Goal: Task Accomplishment & Management: Use online tool/utility

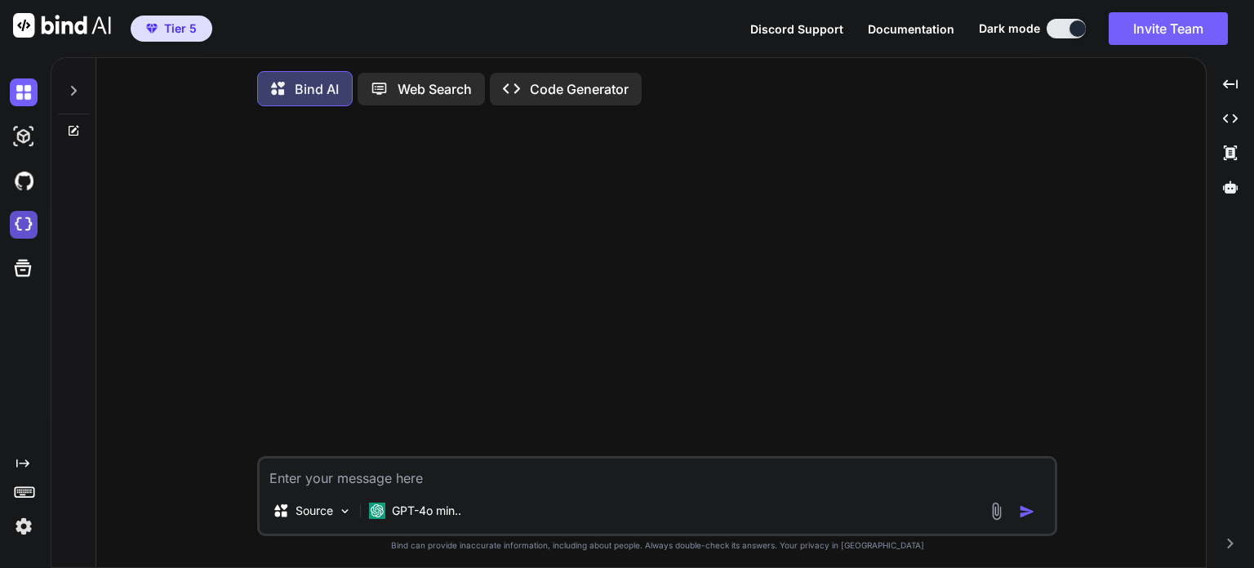
click at [23, 225] on img at bounding box center [24, 225] width 28 height 28
click at [23, 527] on img at bounding box center [24, 526] width 28 height 28
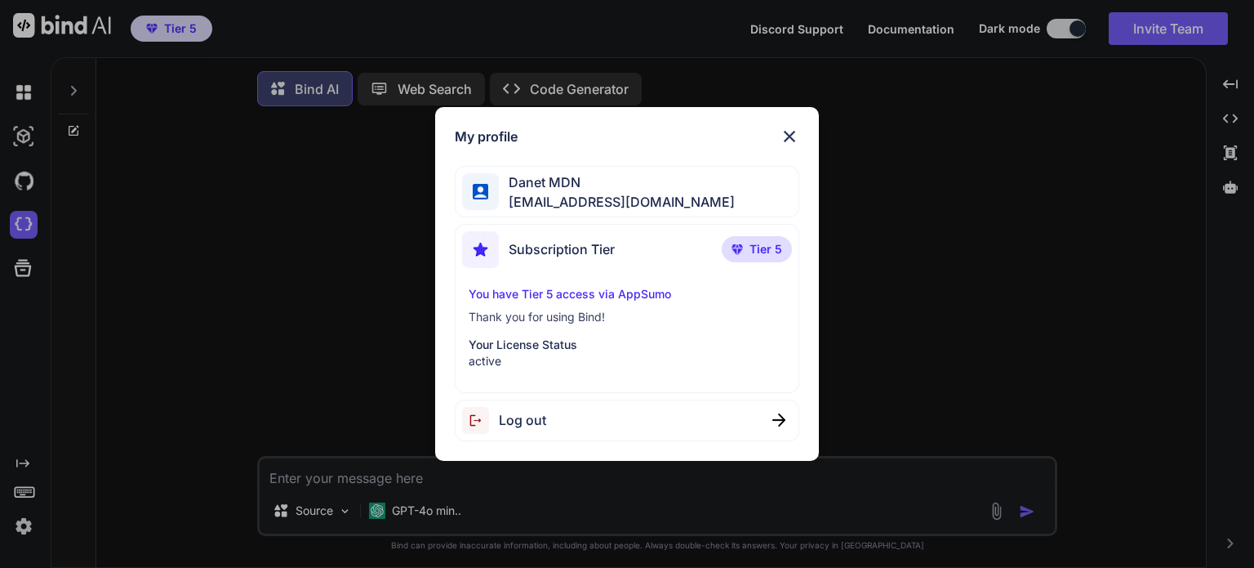
click at [287, 319] on div "My profile [PERSON_NAME] MDN [EMAIL_ADDRESS][PERSON_NAME][DOMAIN_NAME] Subscrip…" at bounding box center [627, 284] width 1254 height 568
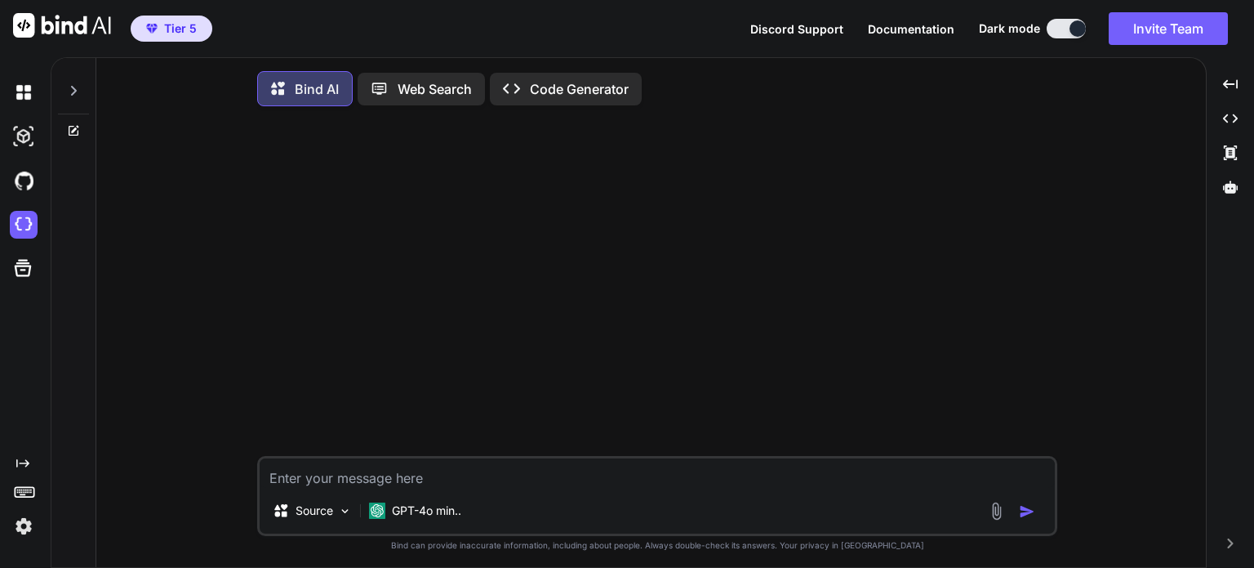
click at [20, 457] on icon "Created with Pixso." at bounding box center [22, 463] width 13 height 13
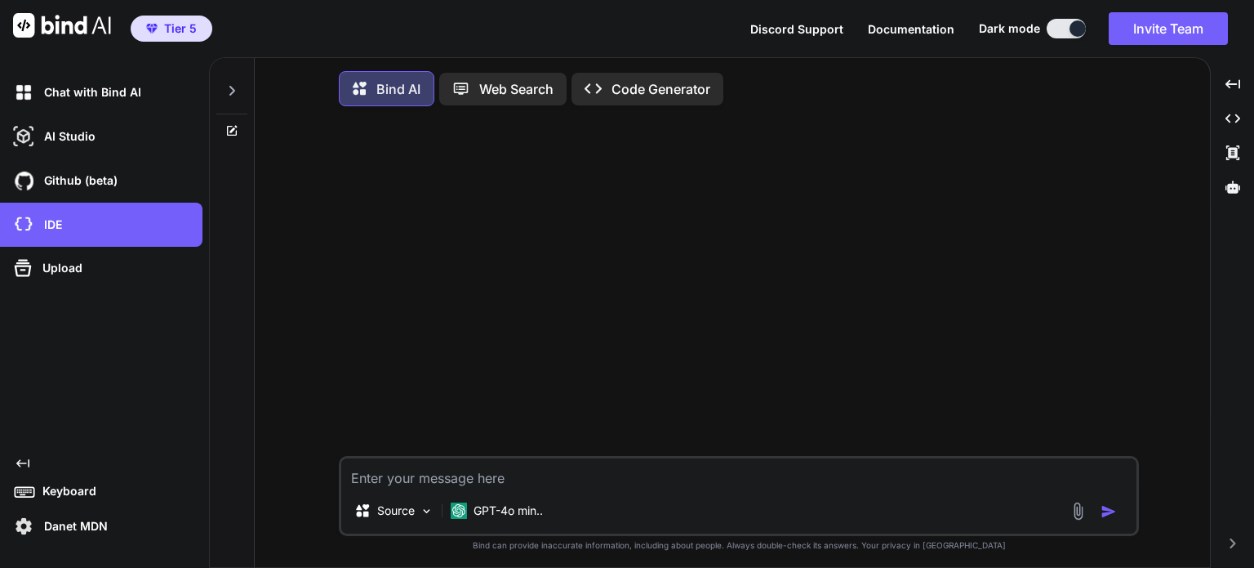
click at [20, 460] on icon "Created with Pixso." at bounding box center [22, 463] width 13 height 13
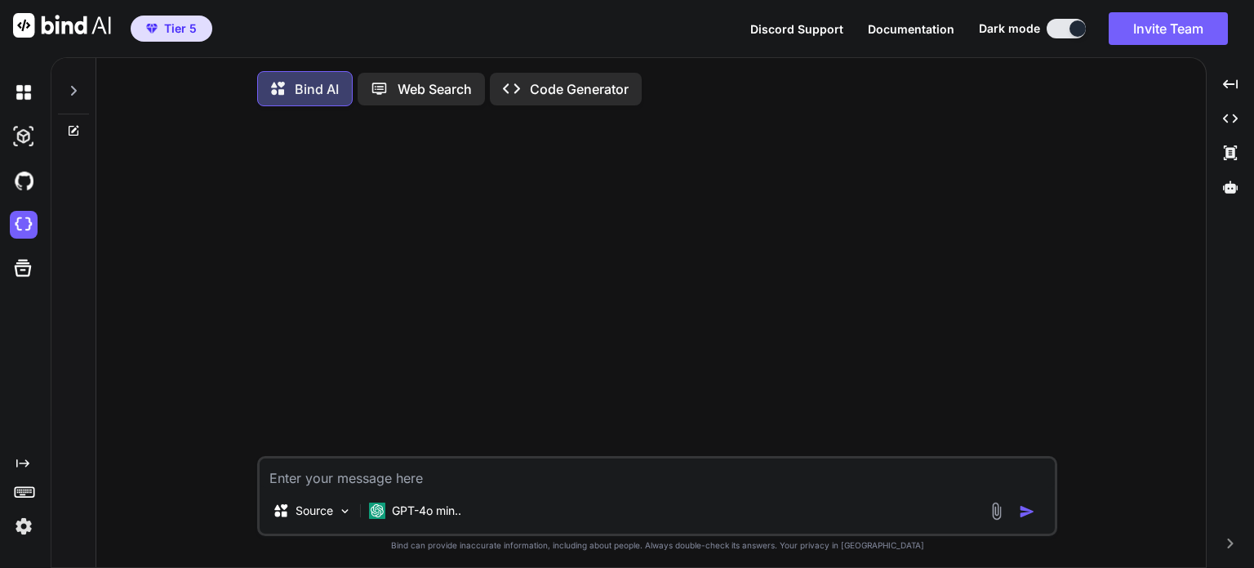
click at [74, 93] on icon at bounding box center [73, 90] width 13 height 13
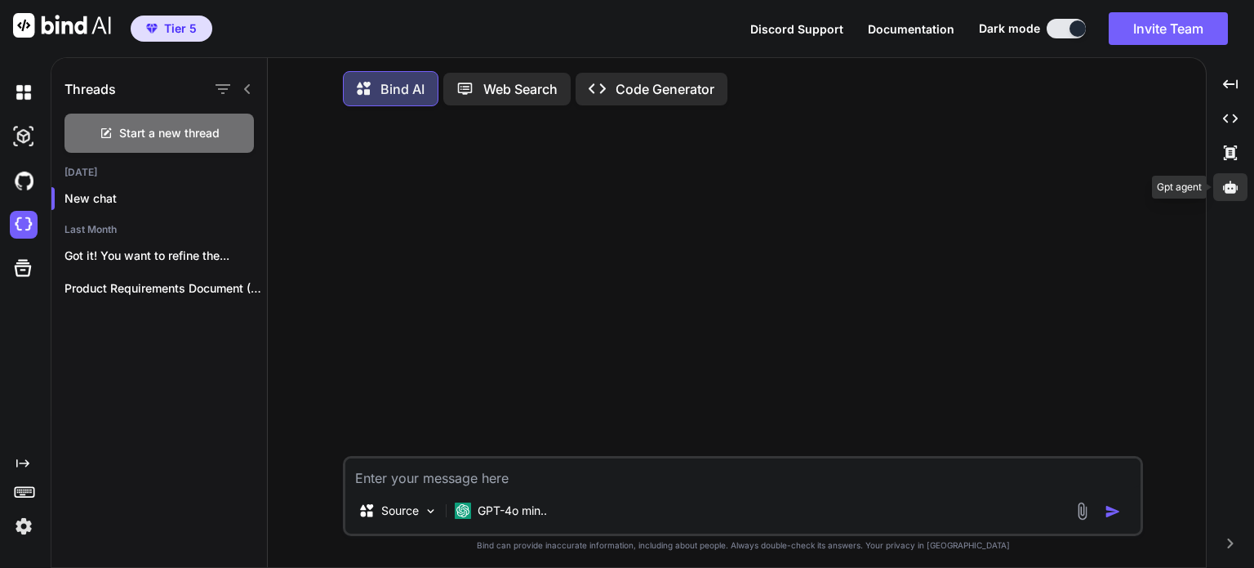
click at [1228, 183] on icon at bounding box center [1230, 187] width 15 height 15
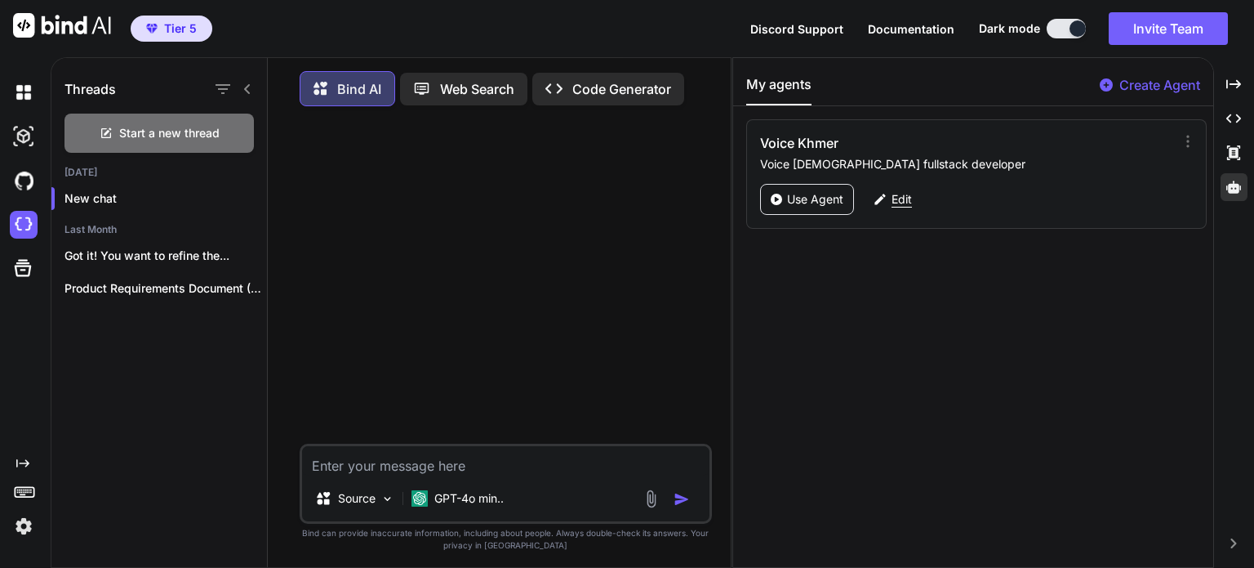
click at [900, 195] on p "Edit" at bounding box center [902, 199] width 20 height 16
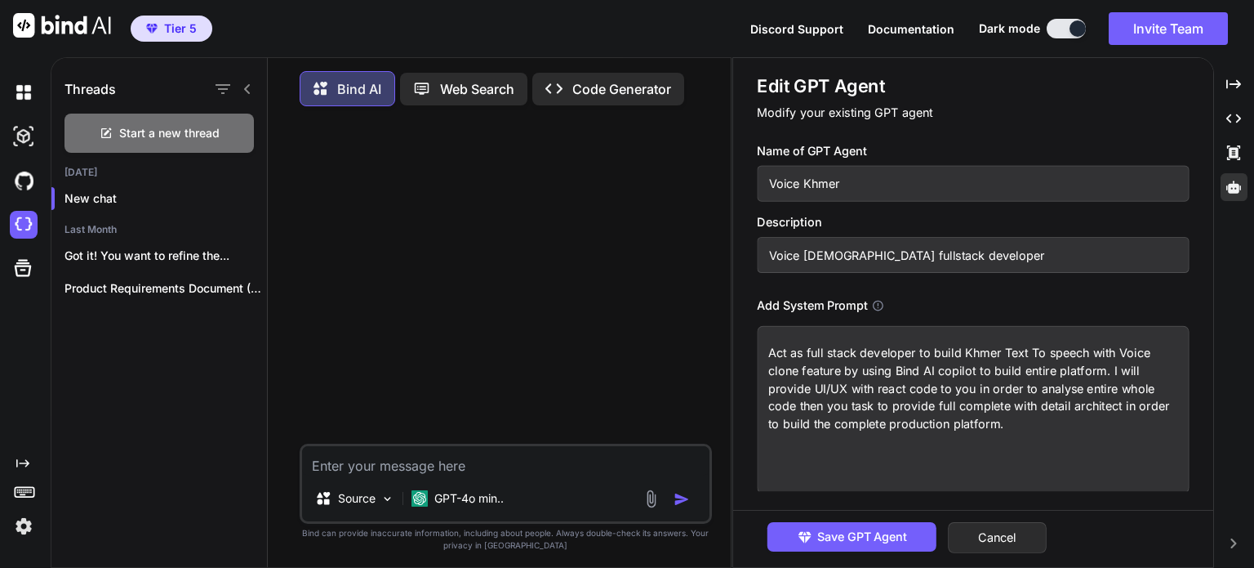
scroll to position [2, 0]
click at [1018, 90] on h1 "Edit GPT Agent" at bounding box center [973, 86] width 432 height 24
click at [1030, 532] on button "Cancel" at bounding box center [997, 537] width 99 height 31
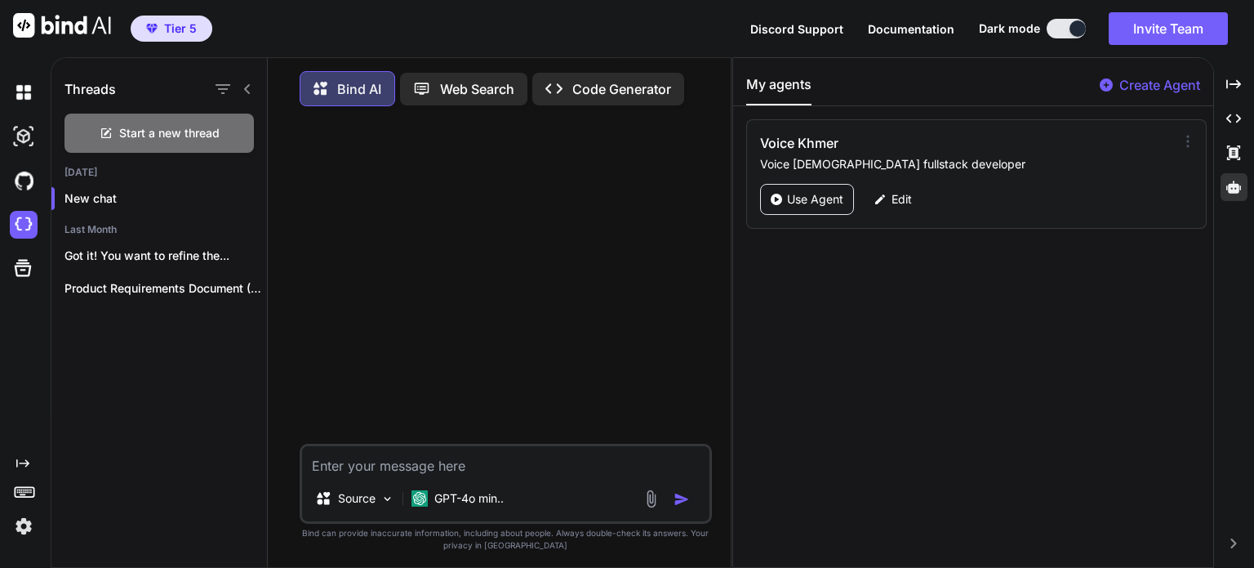
click at [1180, 142] on icon at bounding box center [1188, 141] width 16 height 16
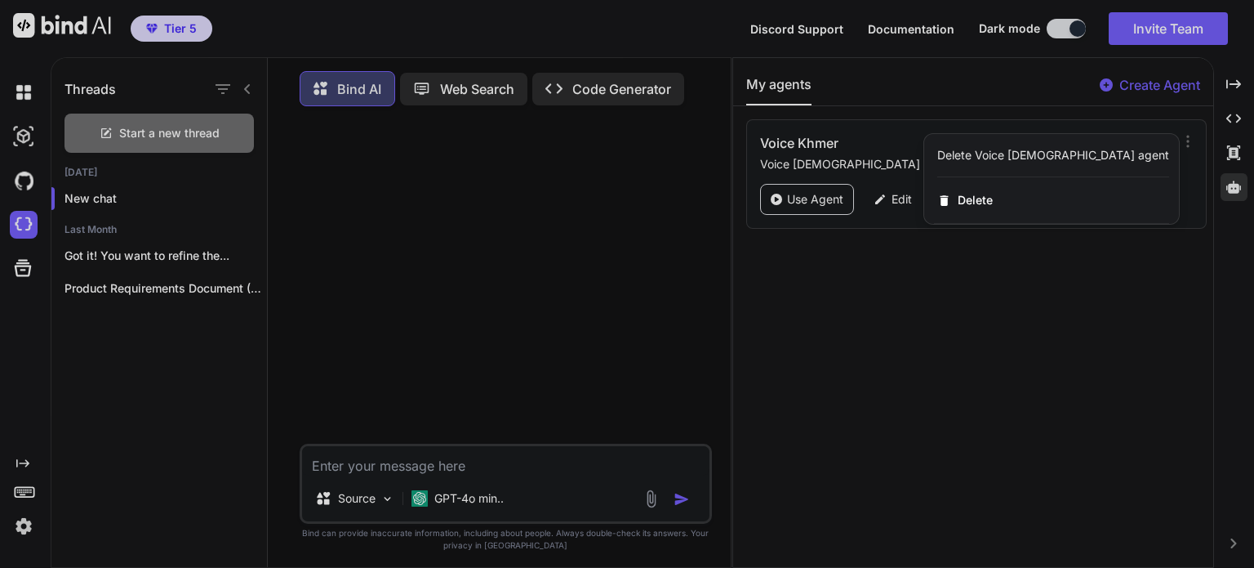
click at [832, 194] on div at bounding box center [627, 284] width 1254 height 568
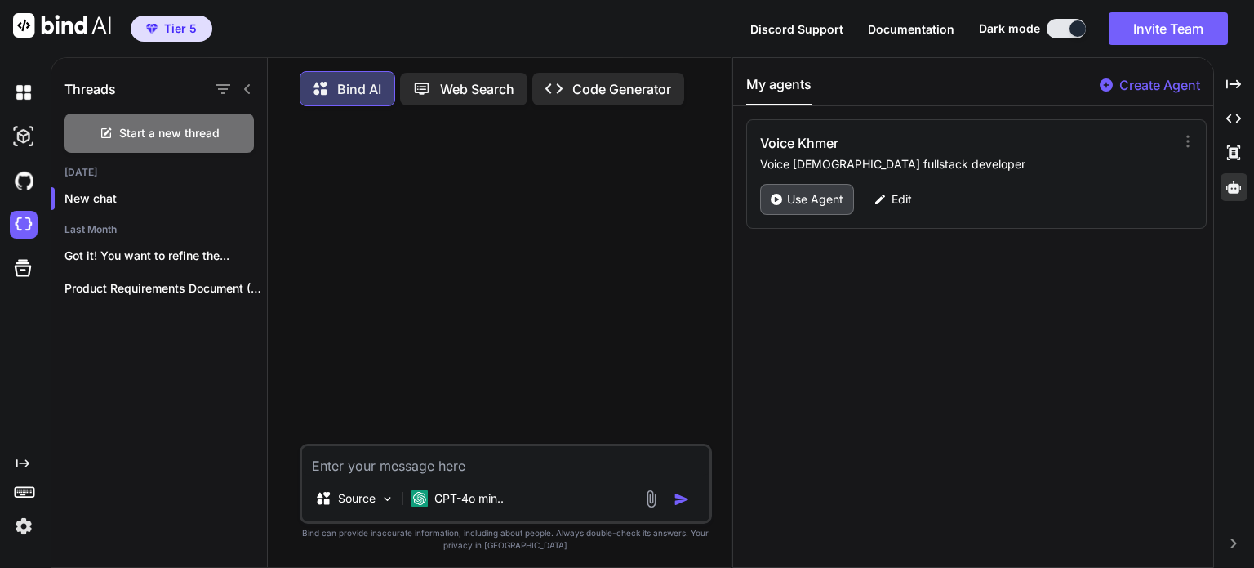
click at [826, 197] on p "Use Agent" at bounding box center [815, 199] width 56 height 16
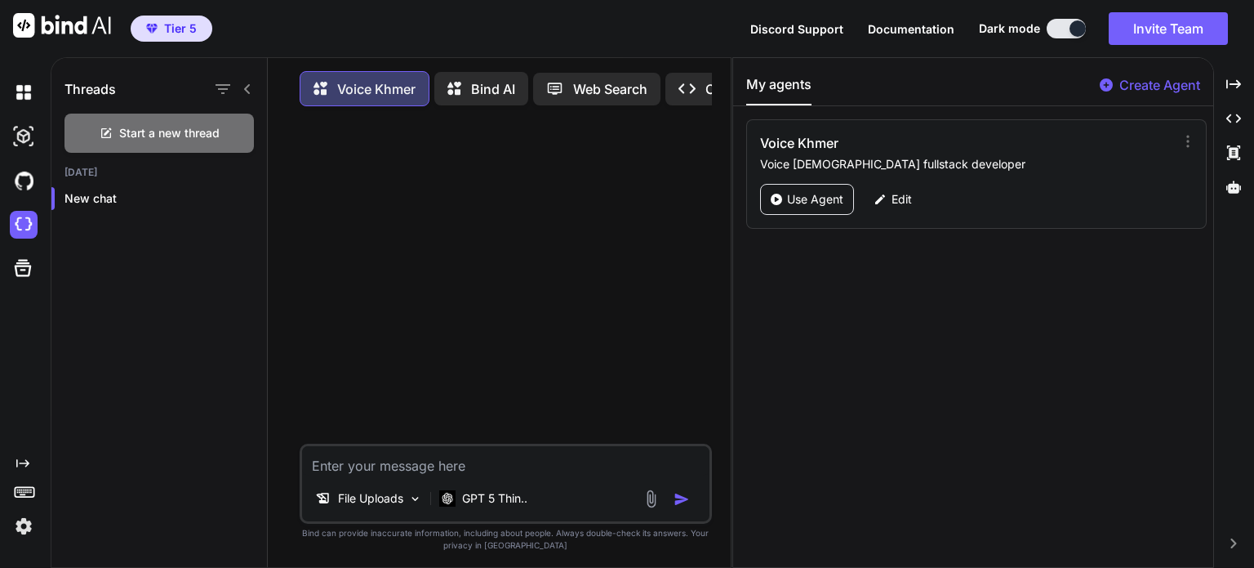
click at [568, 215] on div at bounding box center [507, 281] width 409 height 324
click at [403, 471] on textarea at bounding box center [506, 460] width 408 height 29
click at [405, 504] on div "File Uploads" at bounding box center [369, 498] width 120 height 33
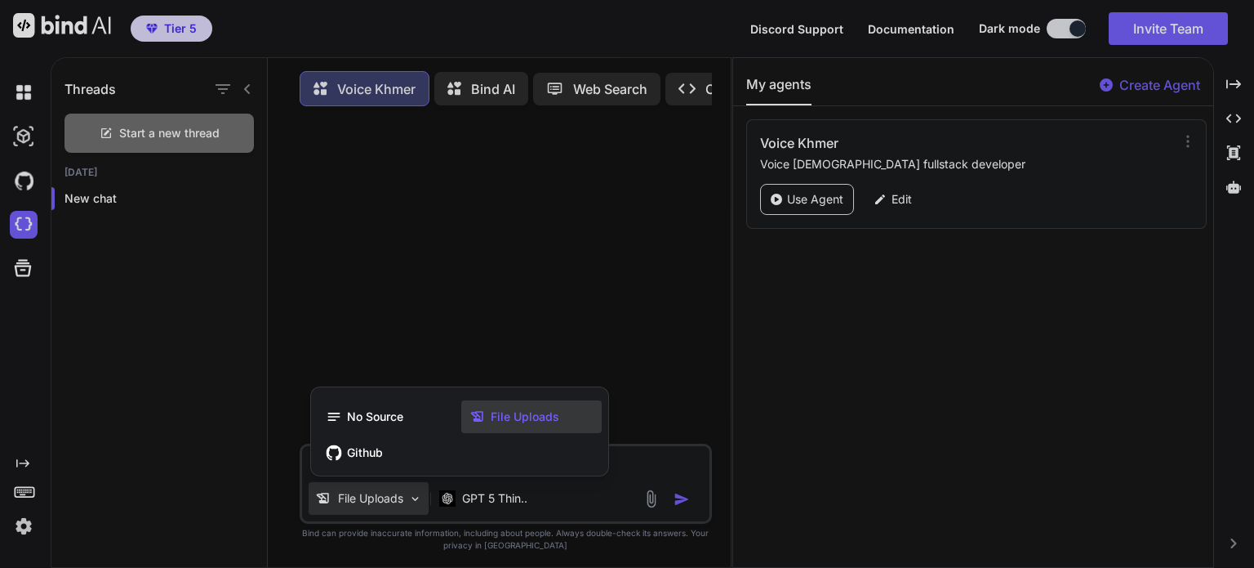
click at [498, 412] on span "File Uploads" at bounding box center [525, 416] width 69 height 16
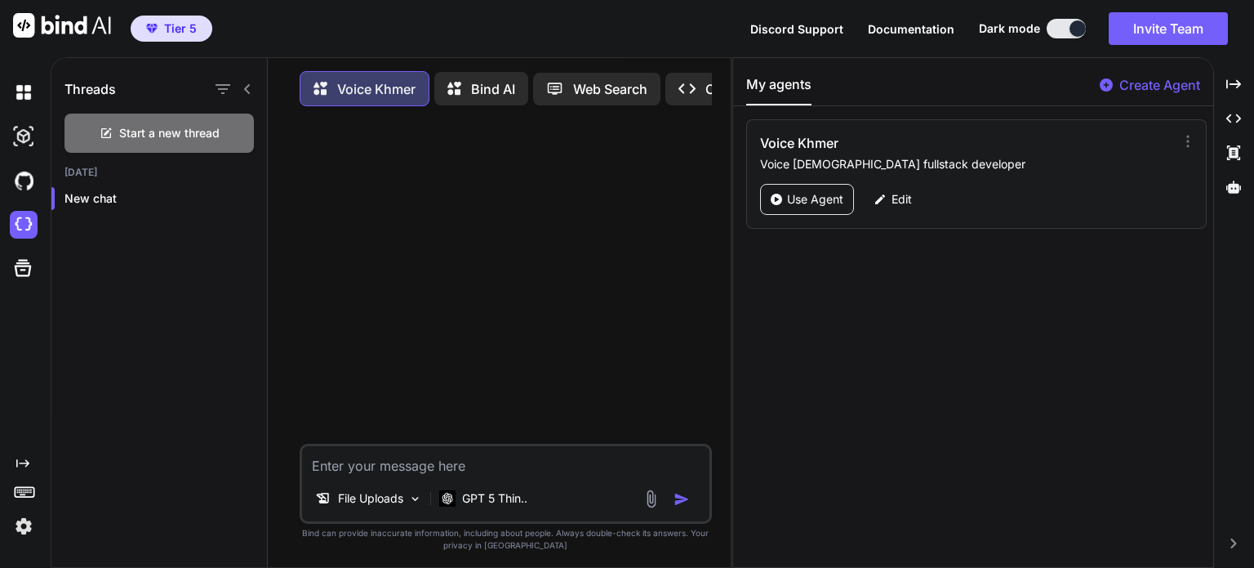
click at [651, 500] on img at bounding box center [651, 498] width 19 height 19
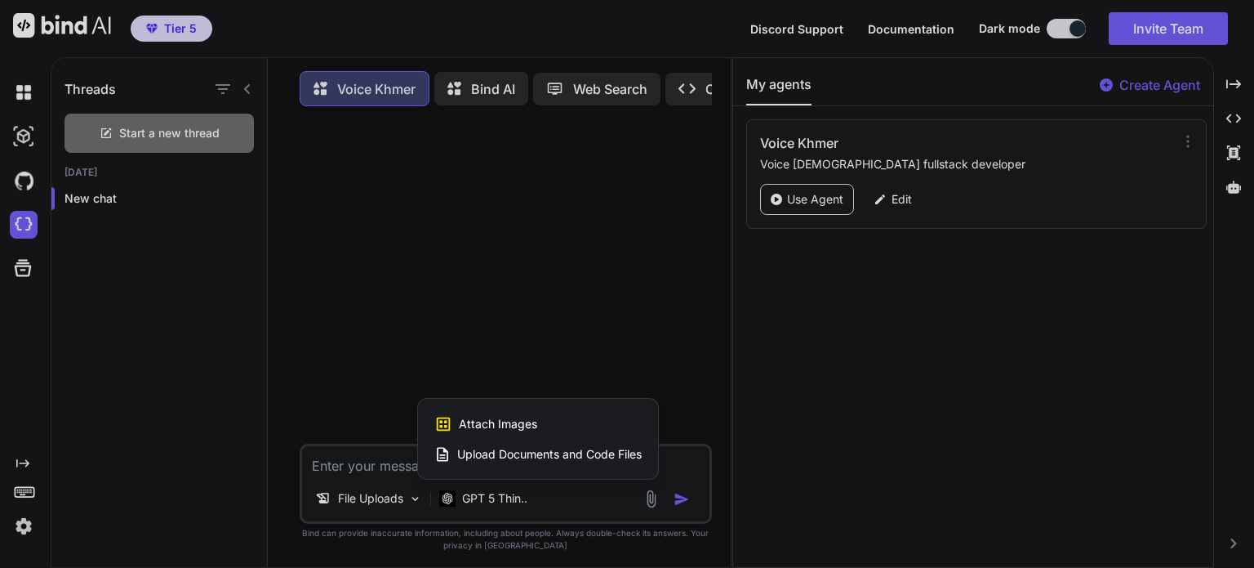
click at [606, 455] on span "Upload Documents and Code Files" at bounding box center [549, 454] width 185 height 16
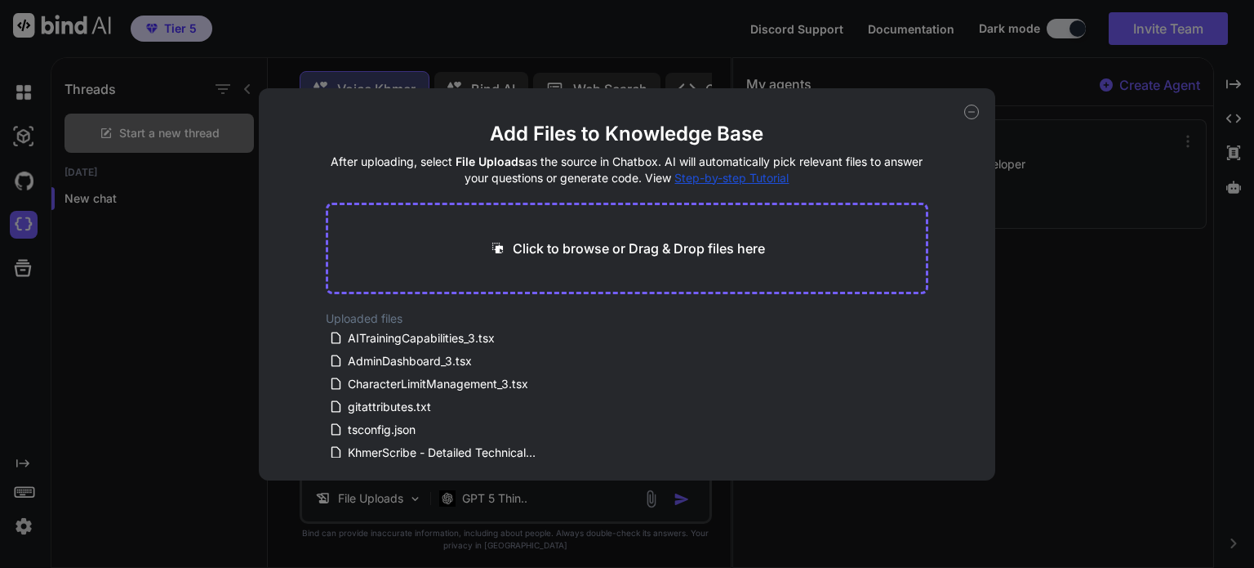
scroll to position [611, 0]
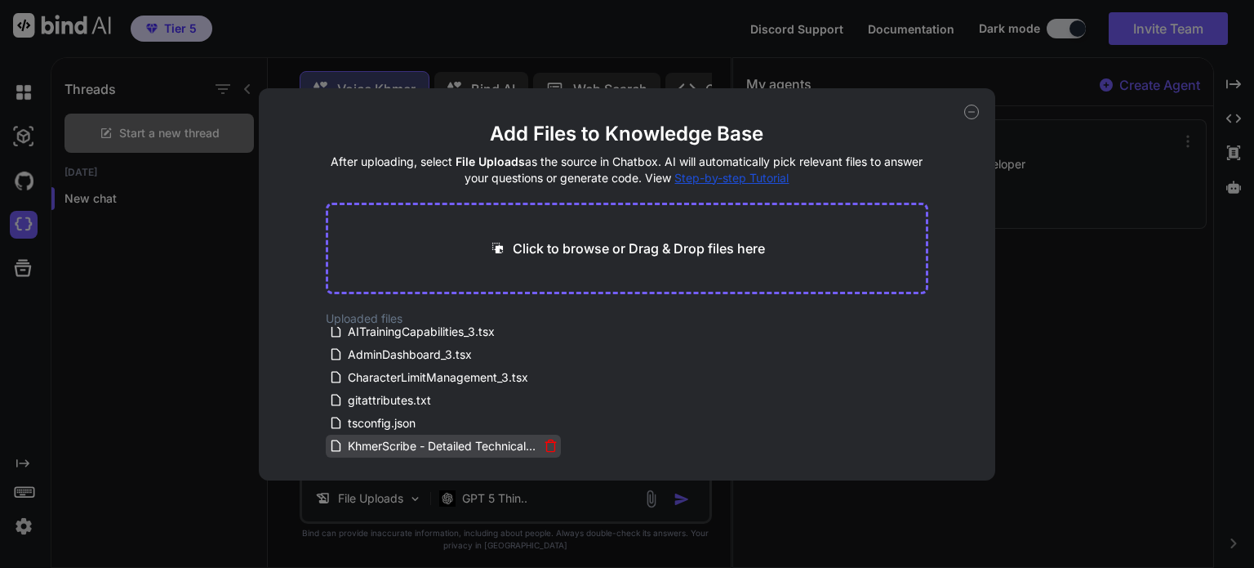
click at [549, 447] on icon at bounding box center [551, 446] width 14 height 14
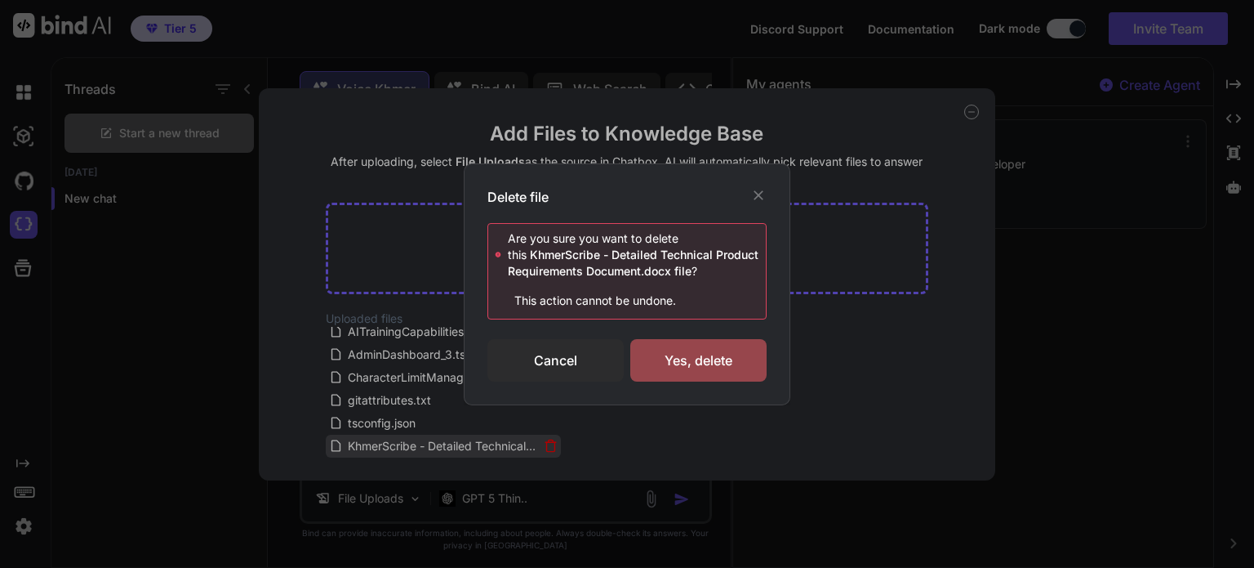
click at [549, 447] on div "Delete file Are you sure you want to delete this KhmerScribe - Detailed Technic…" at bounding box center [627, 284] width 1254 height 568
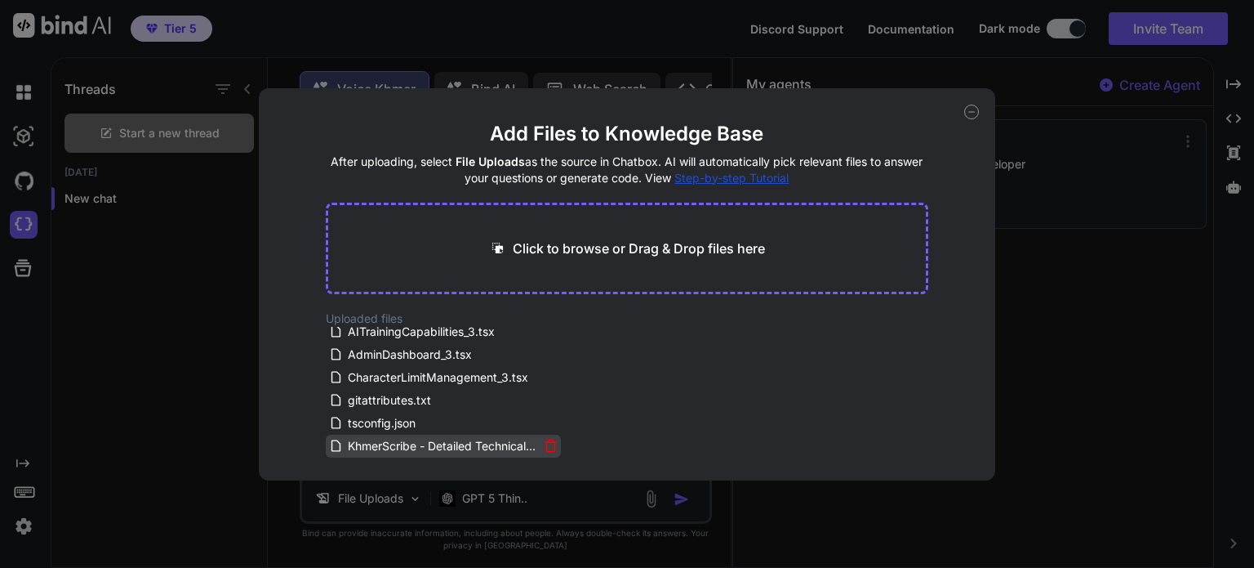
click at [552, 444] on icon at bounding box center [551, 446] width 14 height 14
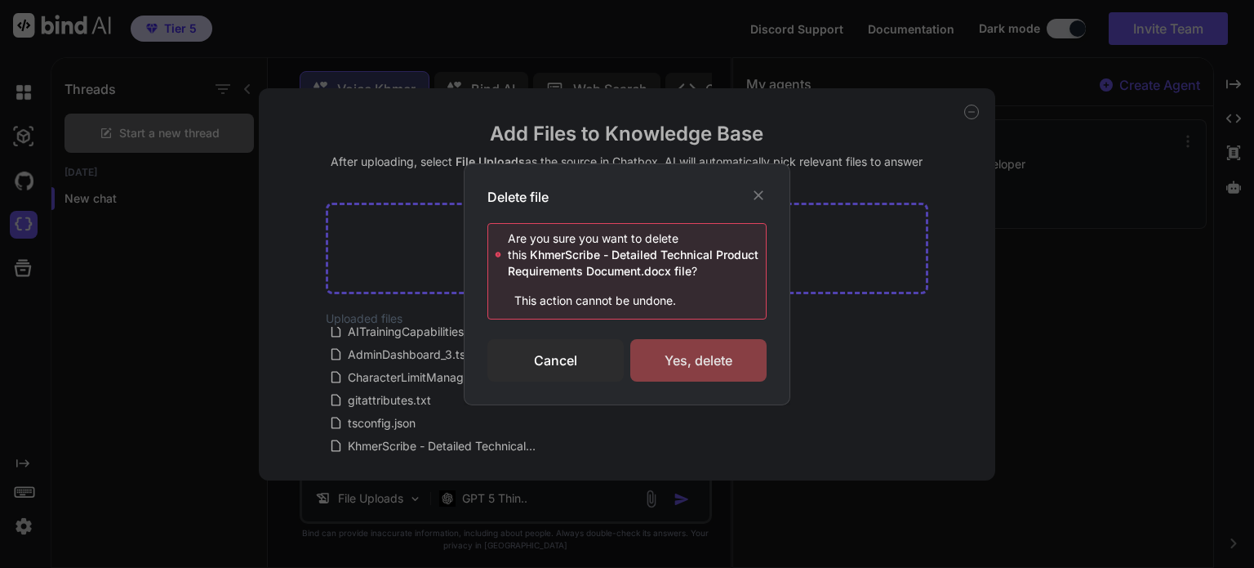
click at [702, 361] on div "Yes, delete" at bounding box center [698, 360] width 136 height 42
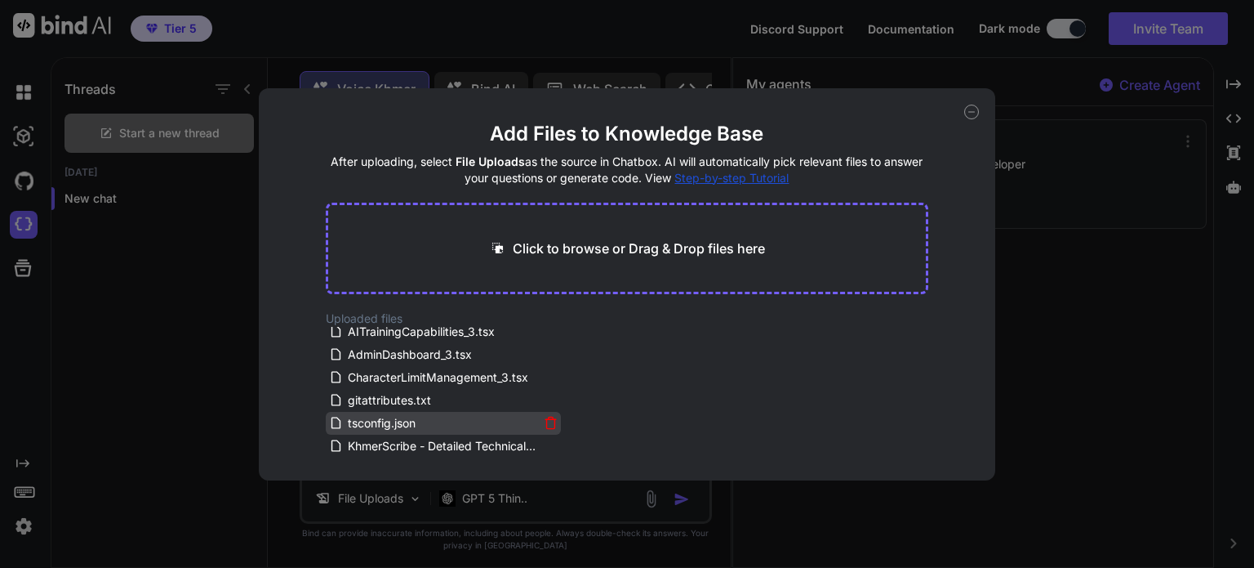
click at [548, 422] on icon at bounding box center [551, 423] width 14 height 14
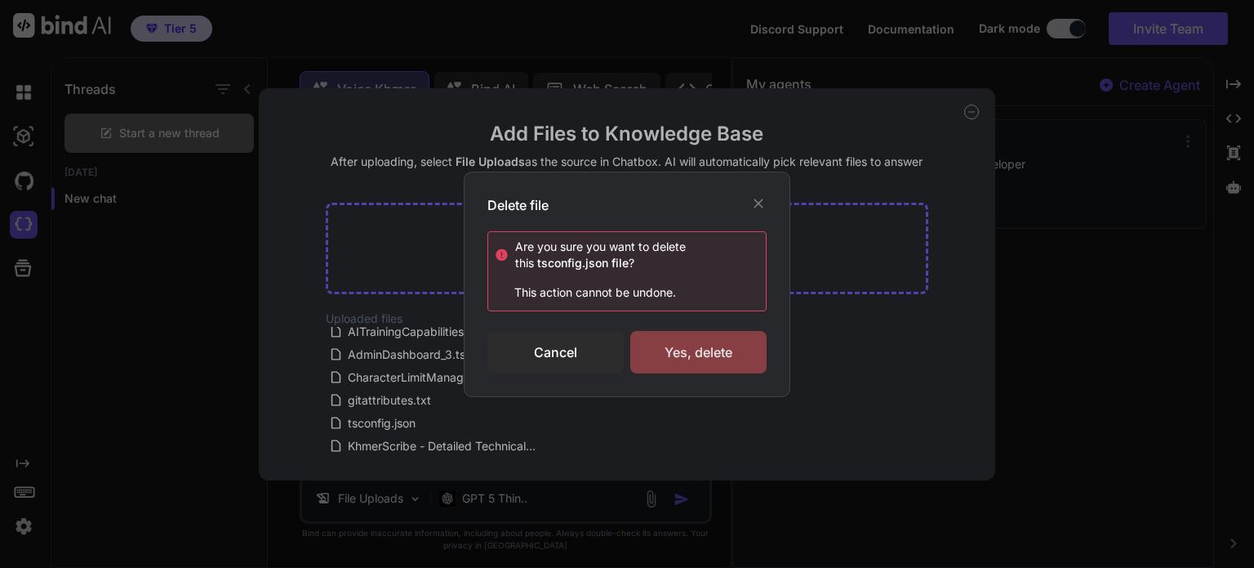
click at [713, 352] on div "Yes, delete" at bounding box center [698, 352] width 136 height 42
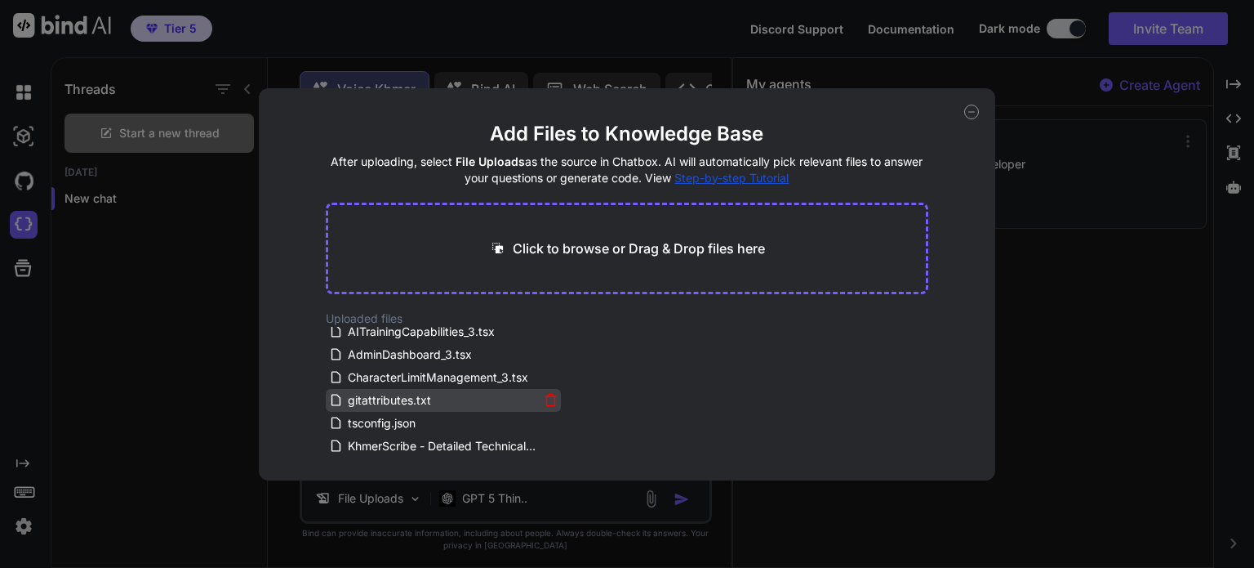
click at [549, 402] on icon at bounding box center [551, 400] width 14 height 14
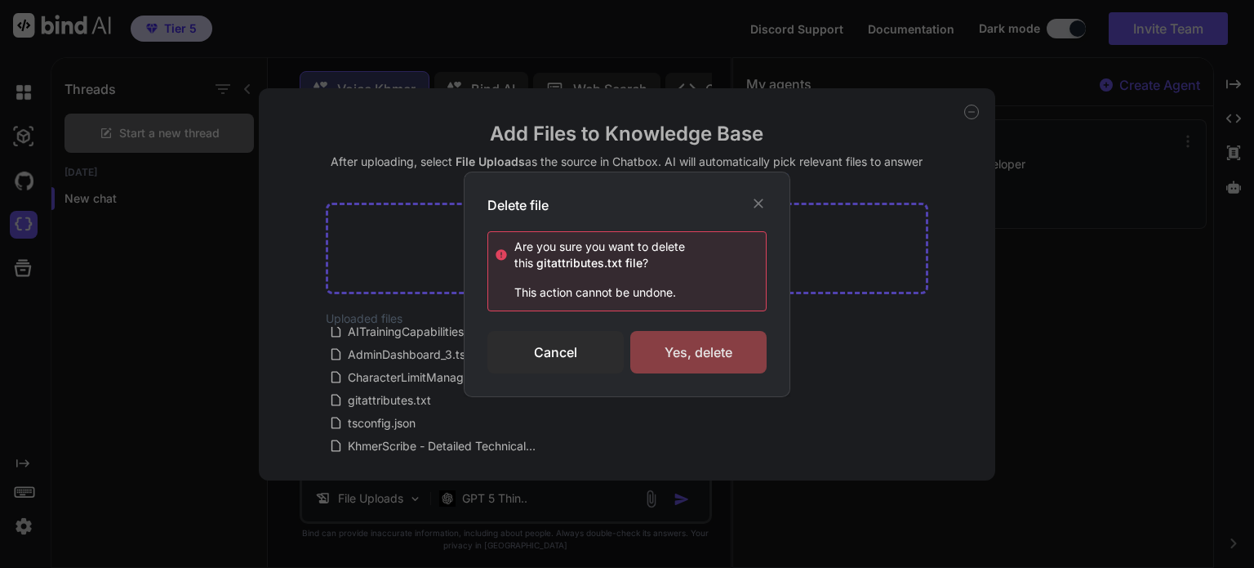
click at [698, 346] on div "Yes, delete" at bounding box center [698, 352] width 136 height 42
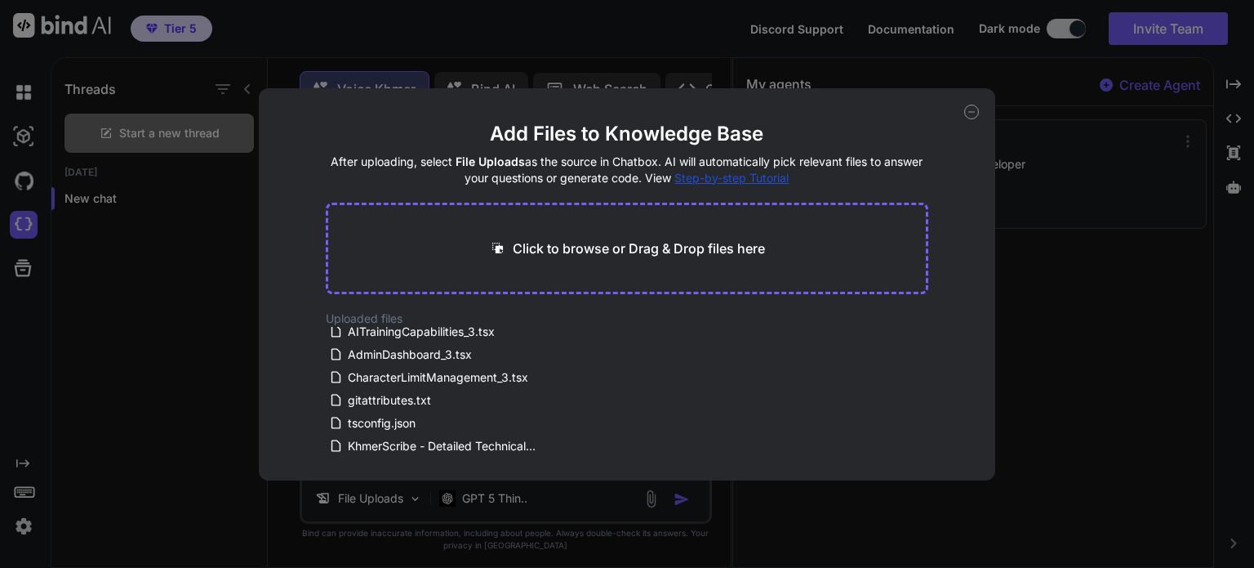
click at [966, 110] on icon at bounding box center [971, 112] width 15 height 15
type textarea "x"
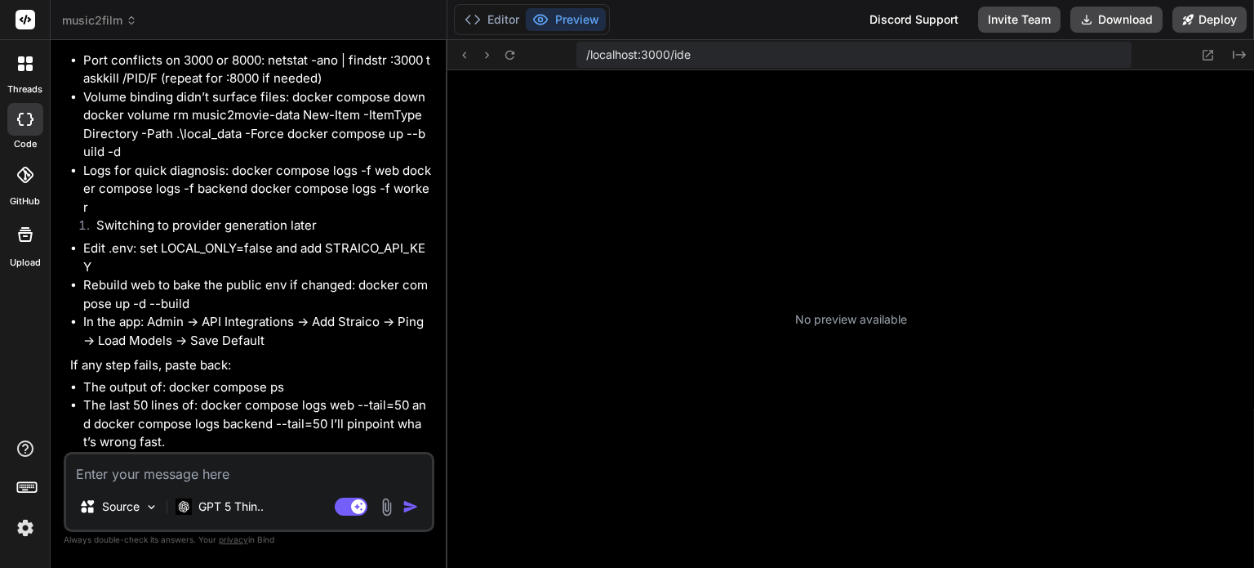
scroll to position [266, 0]
type textarea "x"
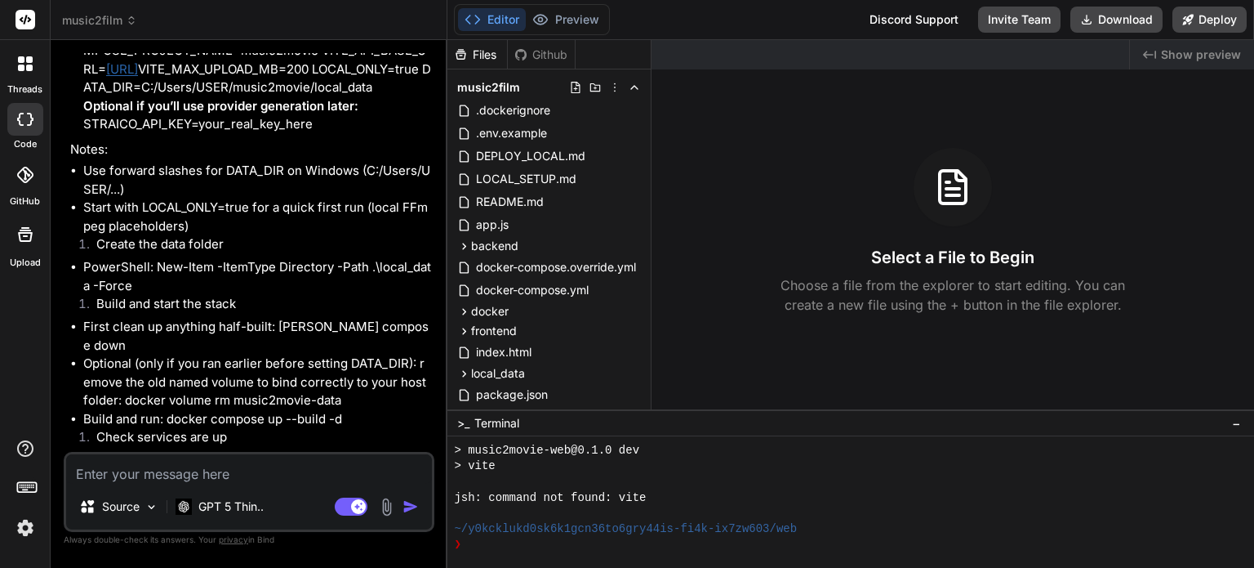
scroll to position [3521, 0]
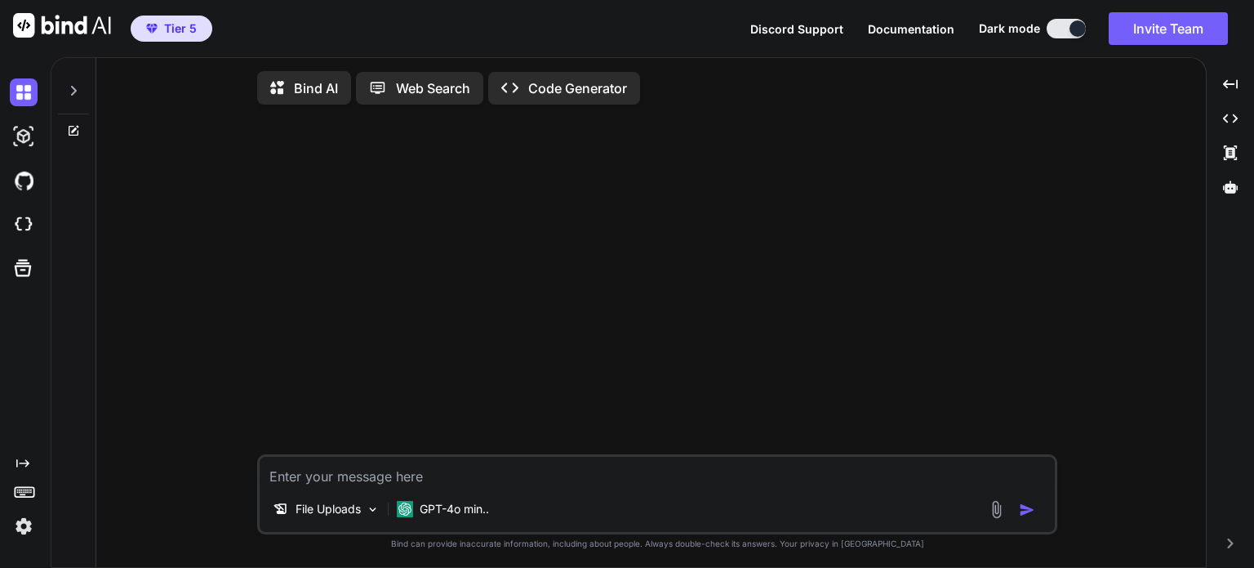
click at [996, 513] on img at bounding box center [996, 509] width 19 height 19
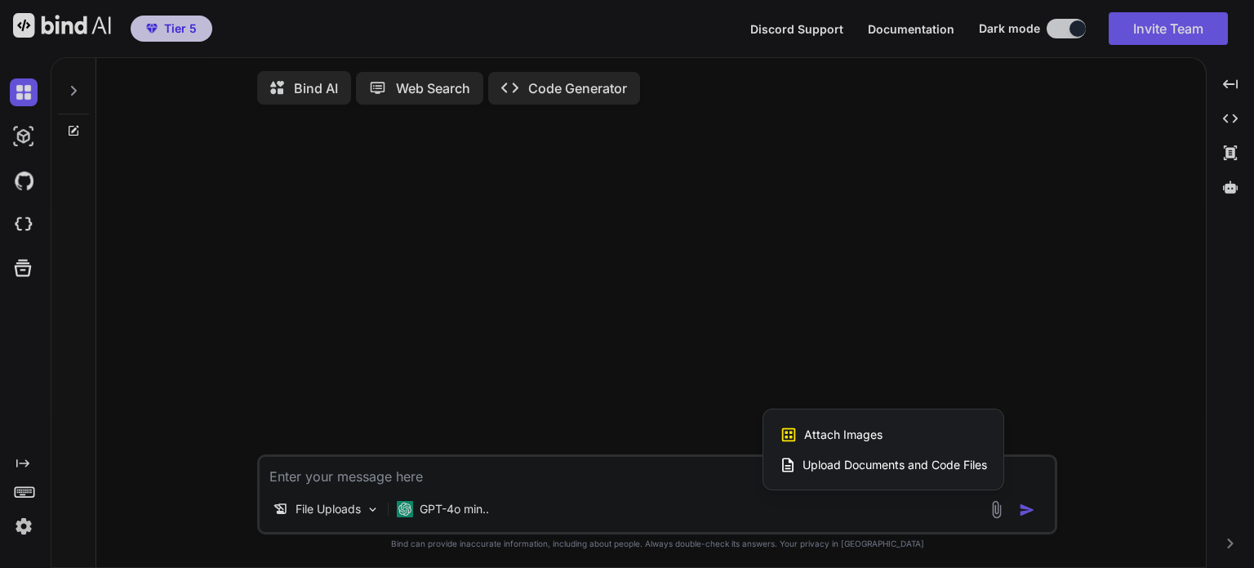
click at [929, 470] on span "Upload Documents and Code Files" at bounding box center [895, 465] width 185 height 16
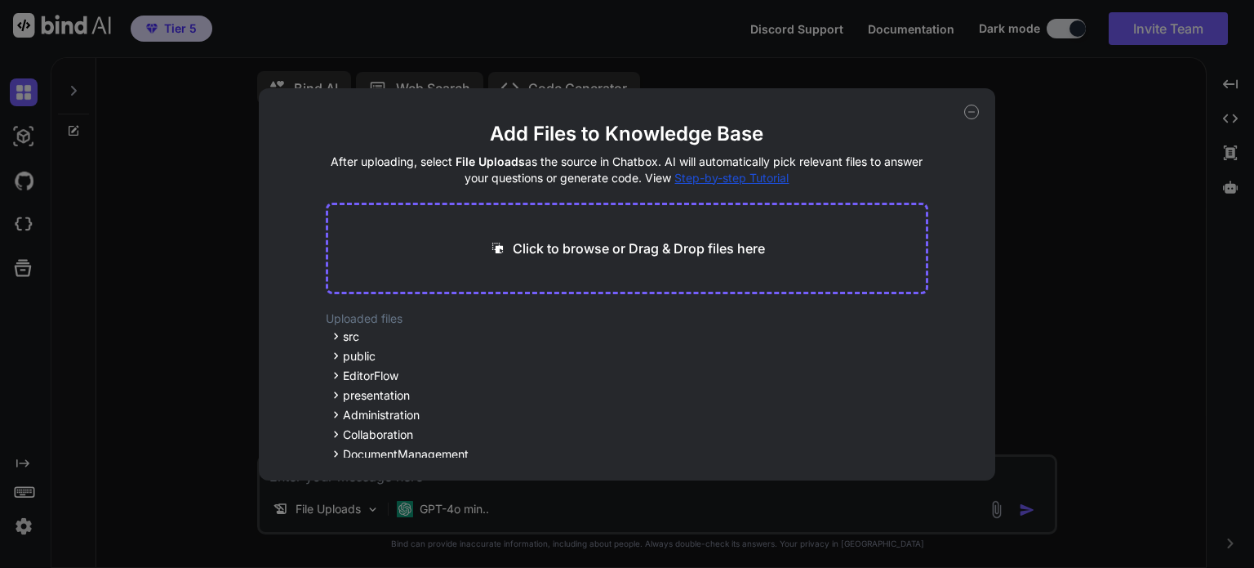
drag, startPoint x: 555, startPoint y: 336, endPoint x: 563, endPoint y: 367, distance: 32.9
click at [563, 367] on div "Uploaded files src presentation screens UserManagement AccountSettings.js Subsc…" at bounding box center [628, 383] width 604 height 147
click at [635, 247] on p "Click to browse or Drag & Drop files here" at bounding box center [639, 248] width 252 height 20
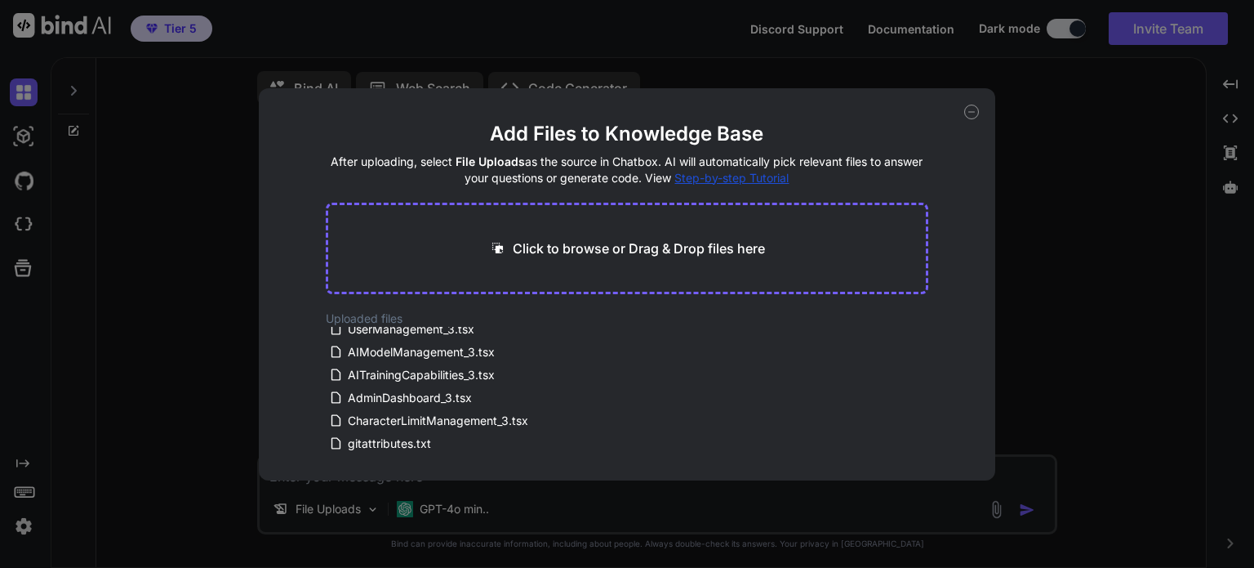
scroll to position [611, 0]
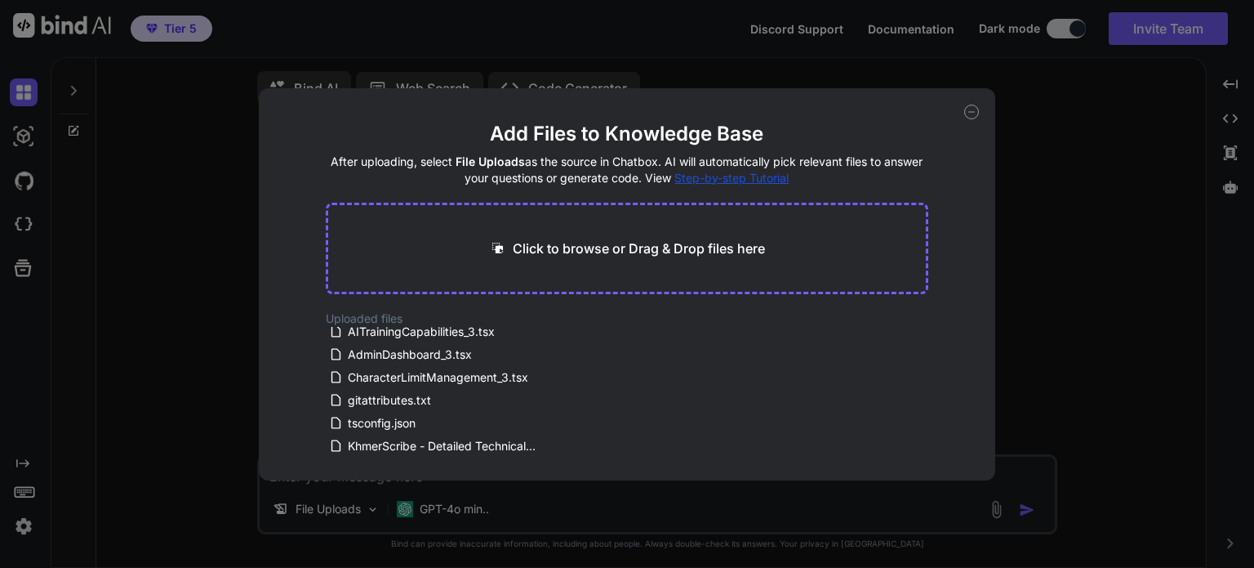
click at [1080, 162] on div "Add Files to Knowledge Base After uploading, select File Uploads as the source …" at bounding box center [627, 284] width 1254 height 568
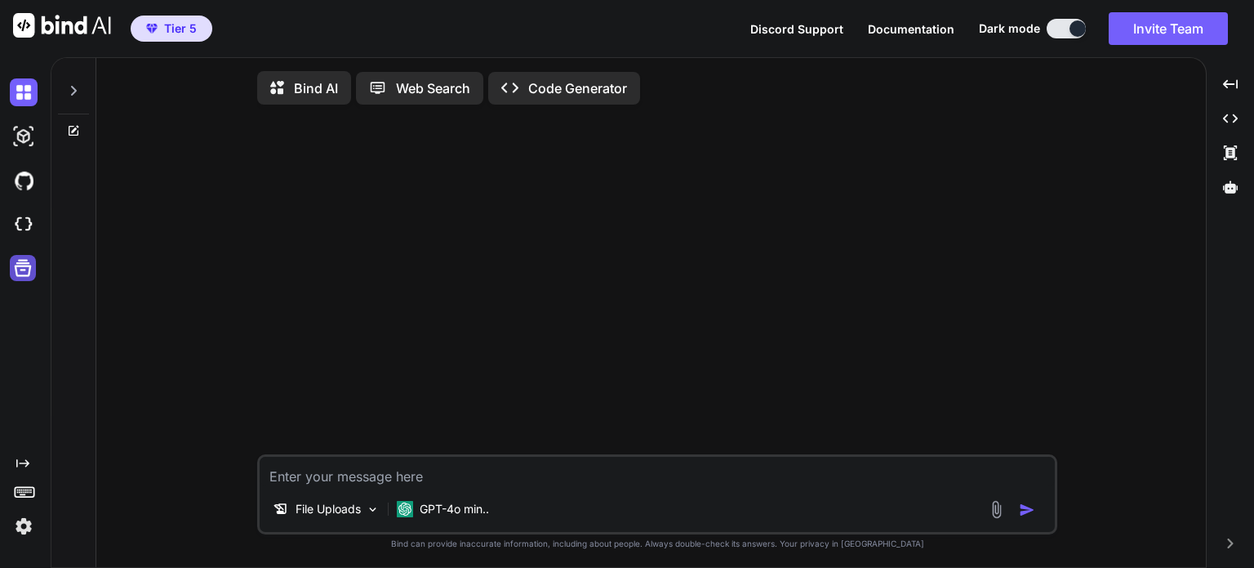
click at [30, 261] on icon at bounding box center [22, 267] width 23 height 23
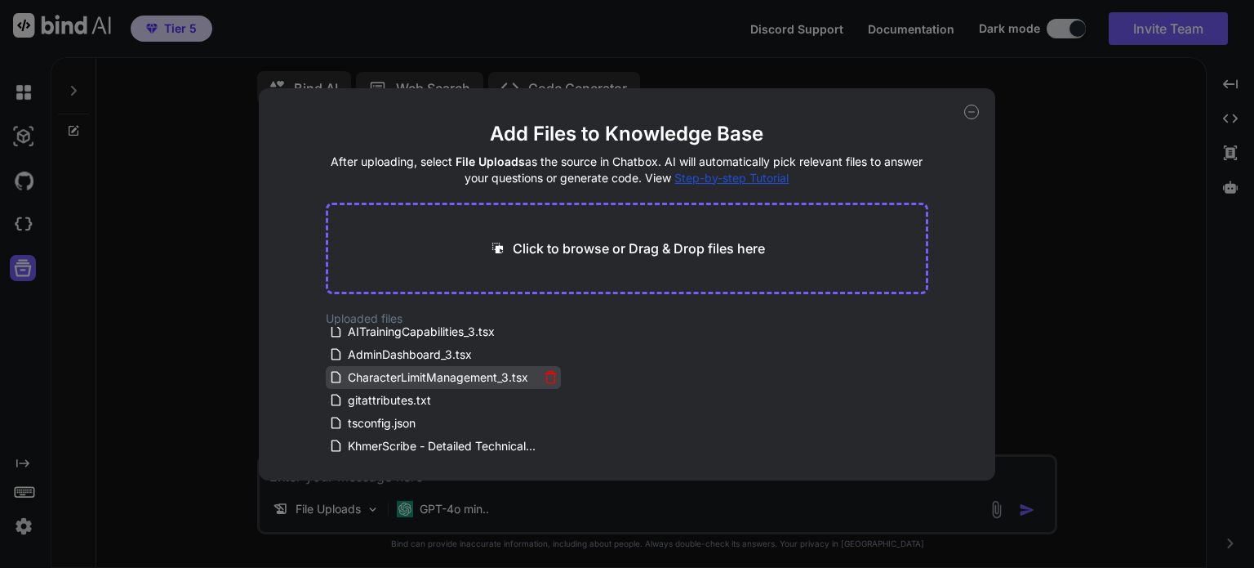
click at [548, 370] on icon at bounding box center [551, 377] width 14 height 14
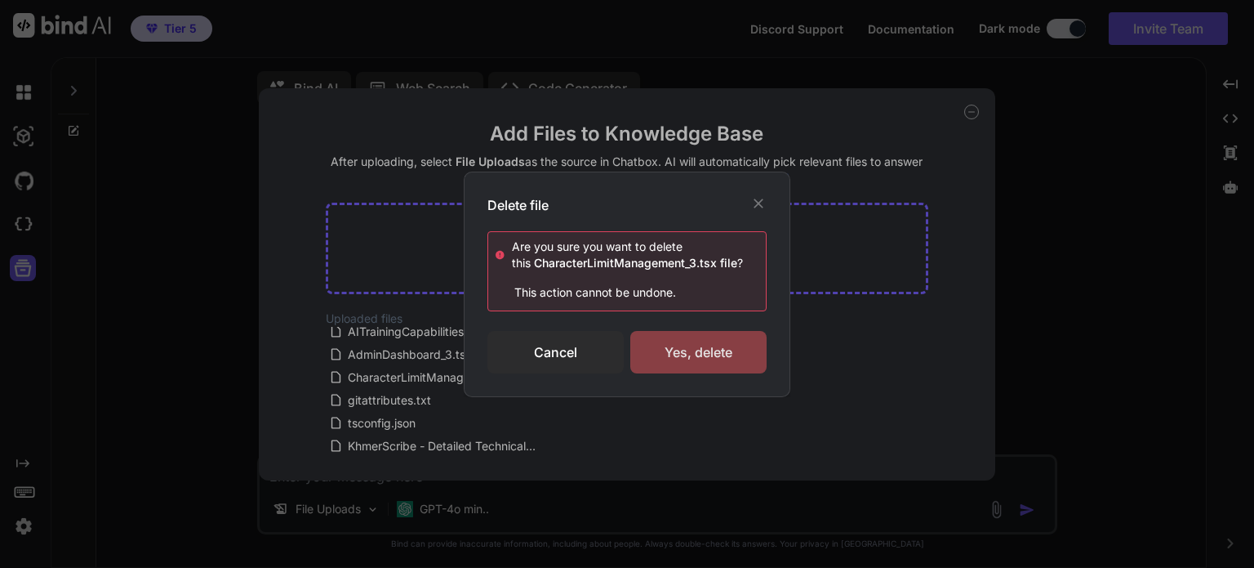
click at [730, 360] on div "Yes, delete" at bounding box center [698, 352] width 136 height 42
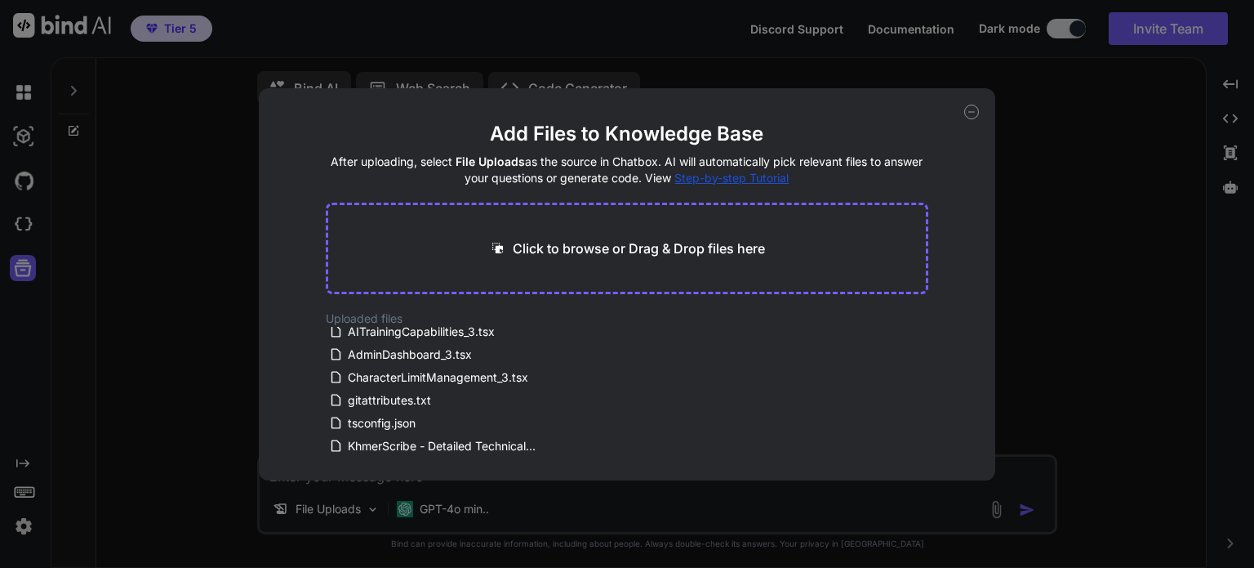
click at [20, 268] on div "Add Files to Knowledge Base After uploading, select File Uploads as the source …" at bounding box center [627, 284] width 1254 height 568
click at [20, 268] on icon at bounding box center [22, 267] width 23 height 23
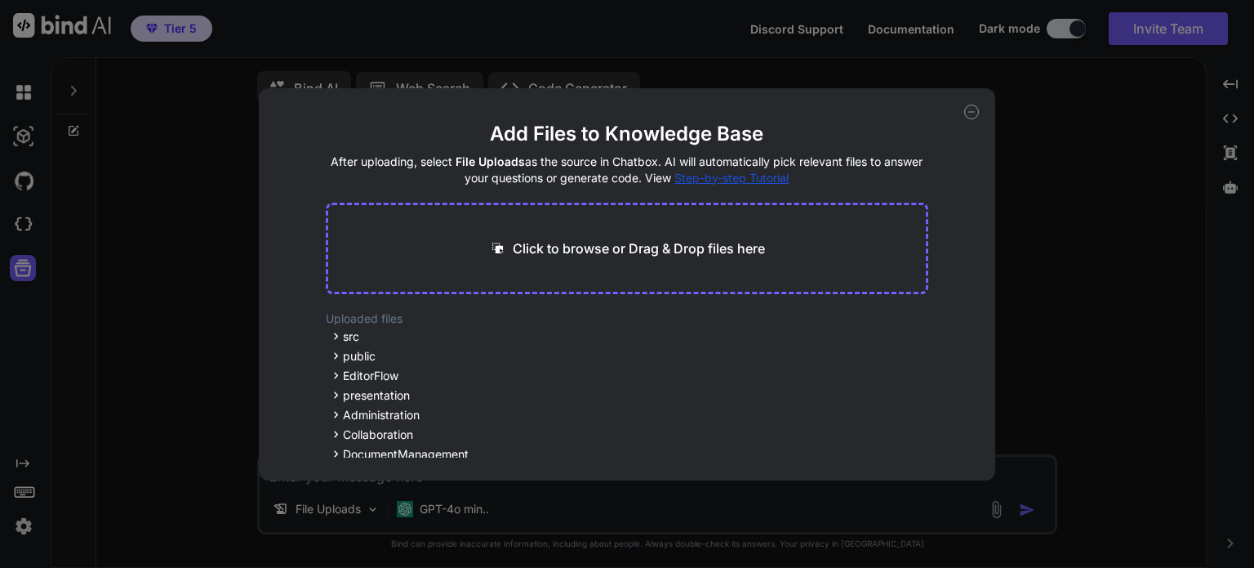
click at [733, 174] on span "Step-by-step Tutorial" at bounding box center [732, 178] width 114 height 14
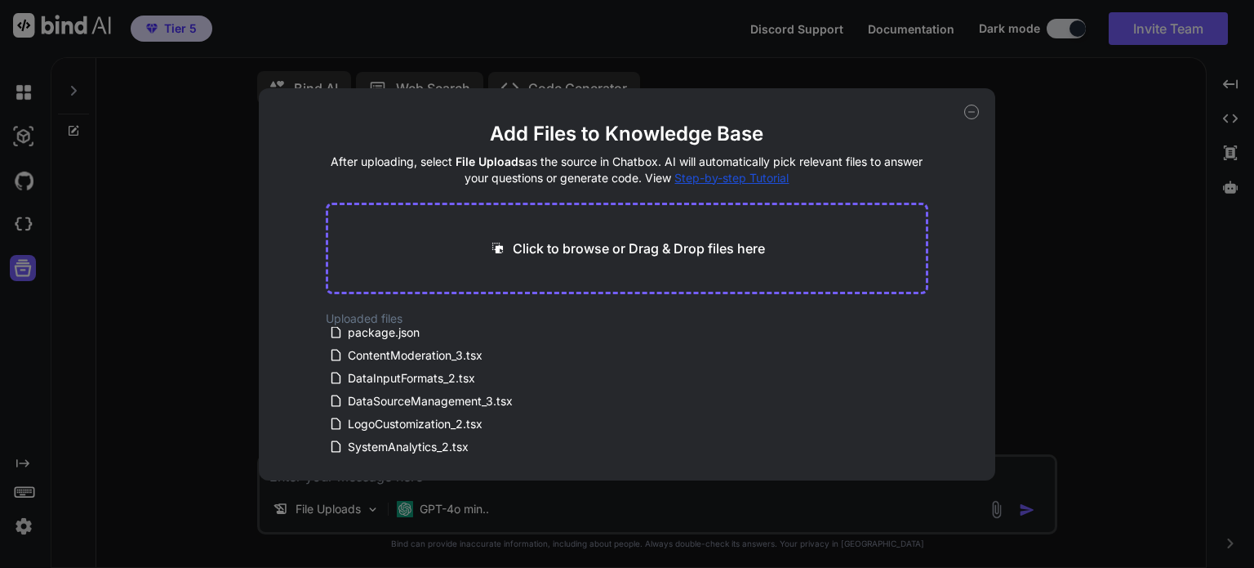
scroll to position [490, 0]
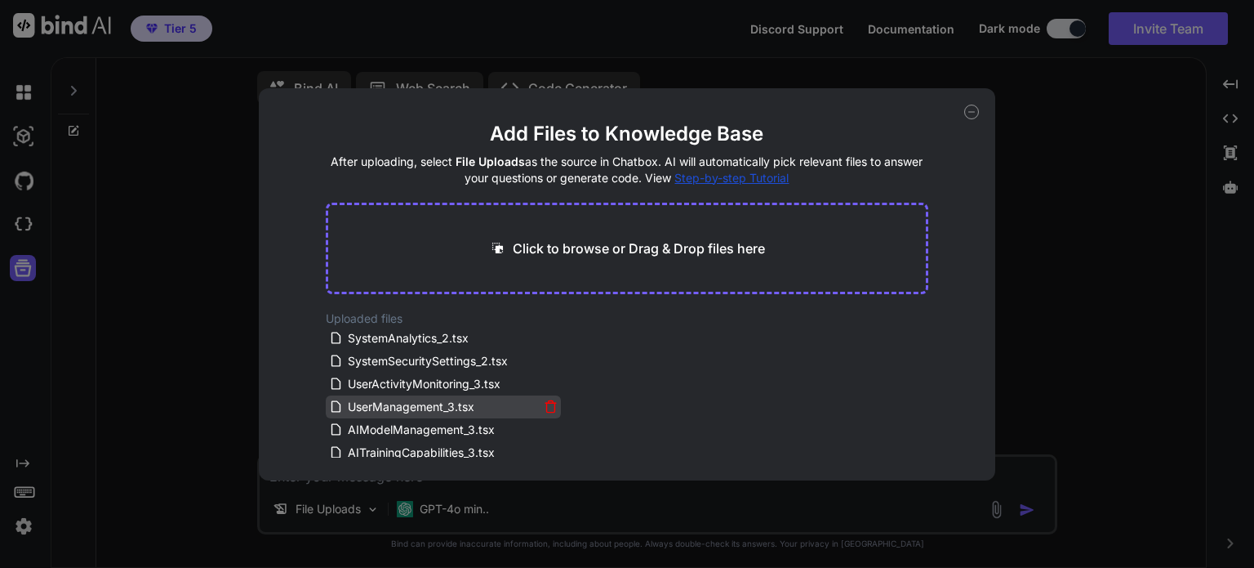
click at [544, 399] on icon at bounding box center [551, 406] width 14 height 14
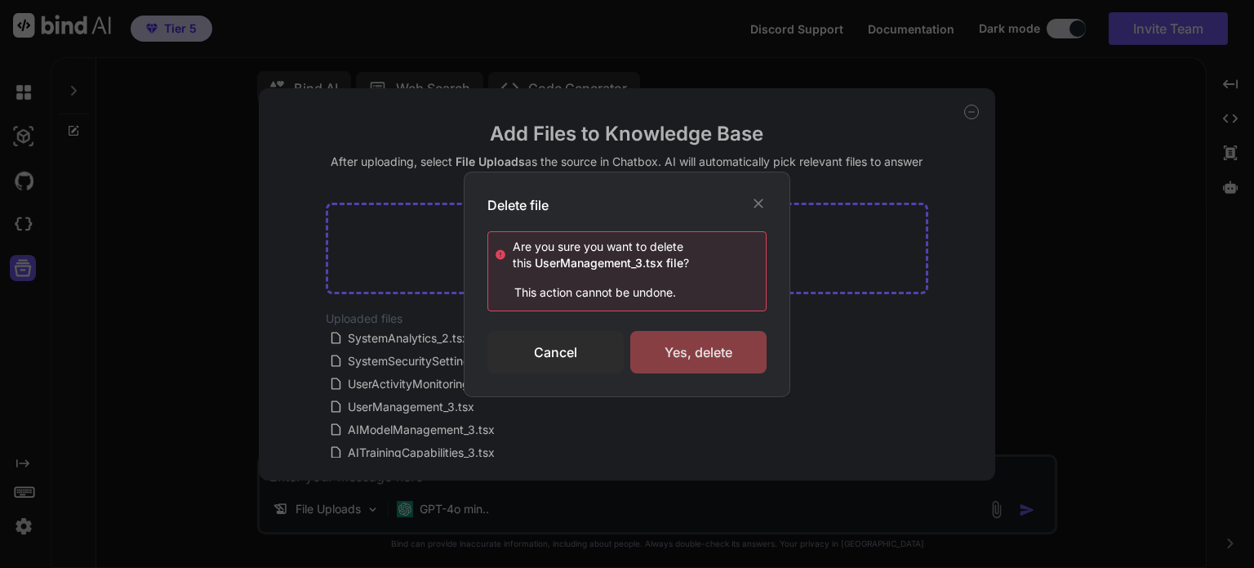
click at [699, 351] on div "Yes, delete" at bounding box center [698, 352] width 136 height 42
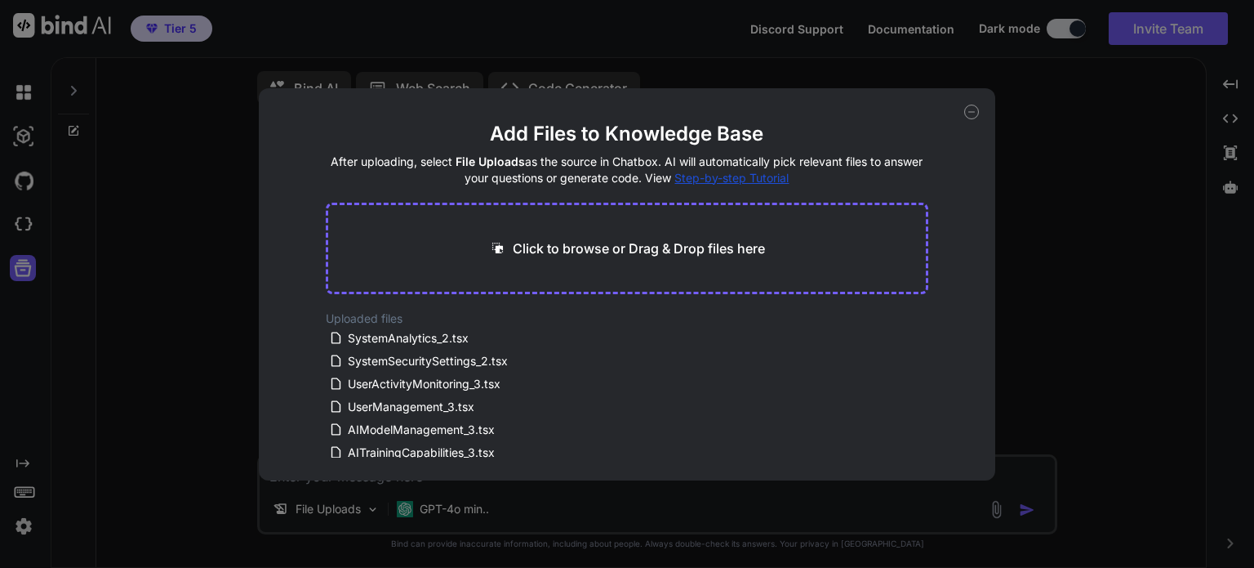
click at [1118, 98] on div "Add Files to Knowledge Base After uploading, select File Uploads as the source …" at bounding box center [627, 284] width 1254 height 568
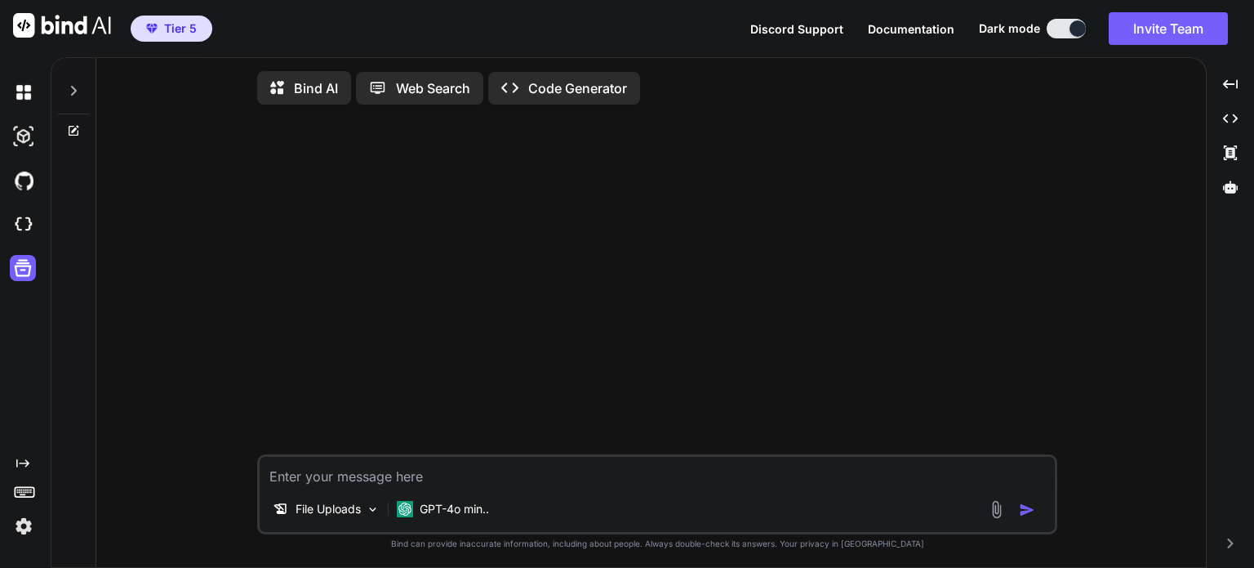
click at [547, 89] on p "Code Generator" at bounding box center [577, 88] width 99 height 20
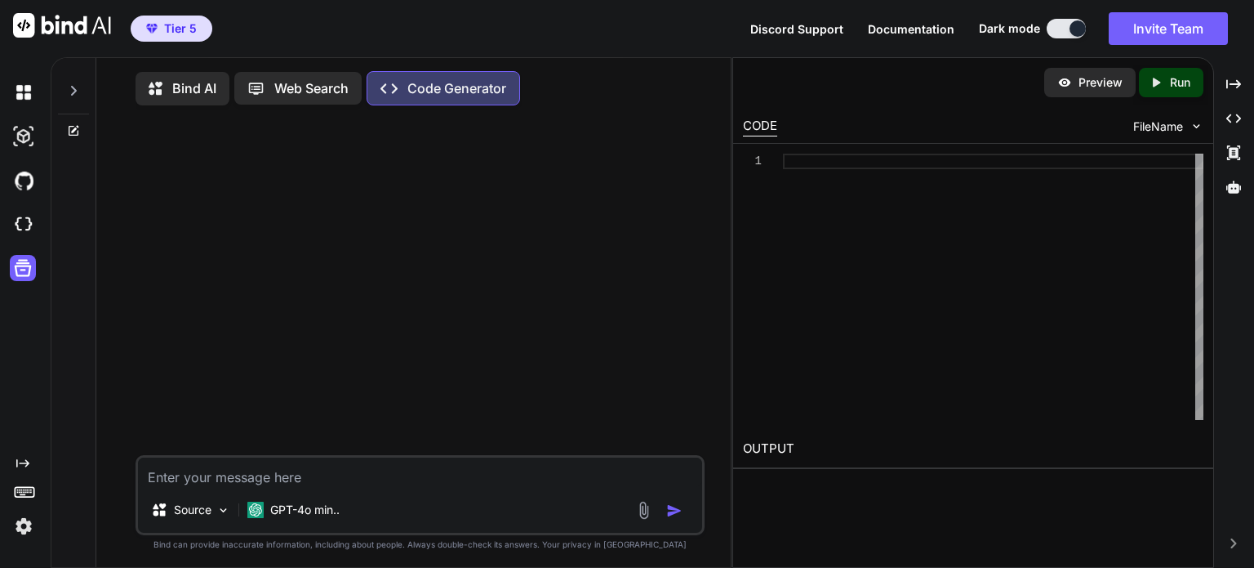
click at [191, 87] on p "Bind AI" at bounding box center [194, 88] width 44 height 20
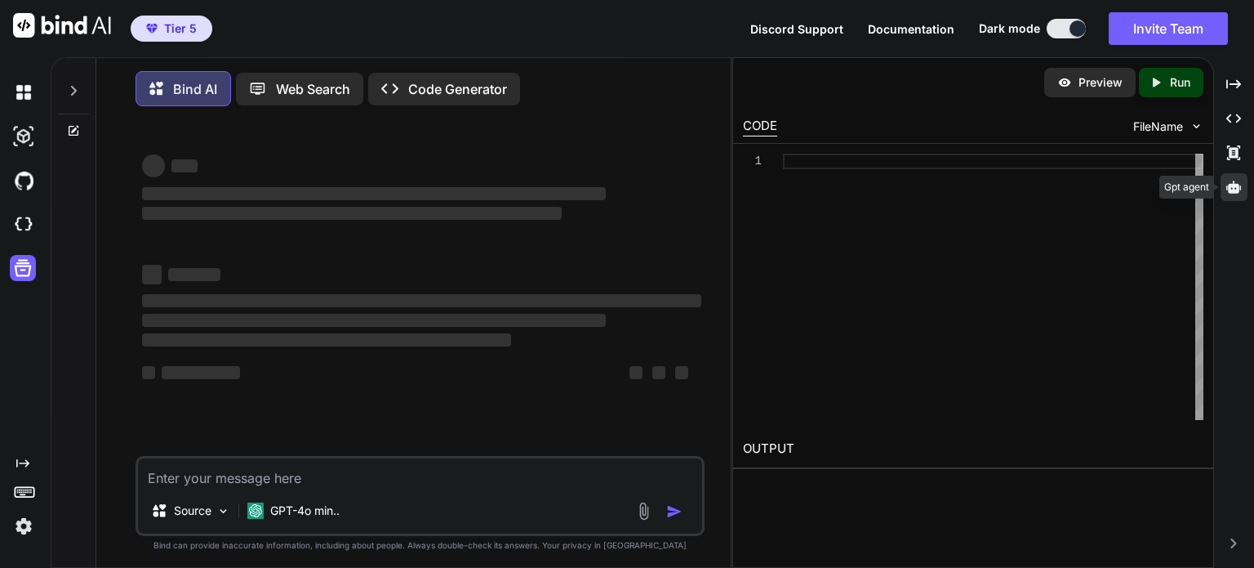
click at [1235, 187] on icon at bounding box center [1234, 186] width 15 height 12
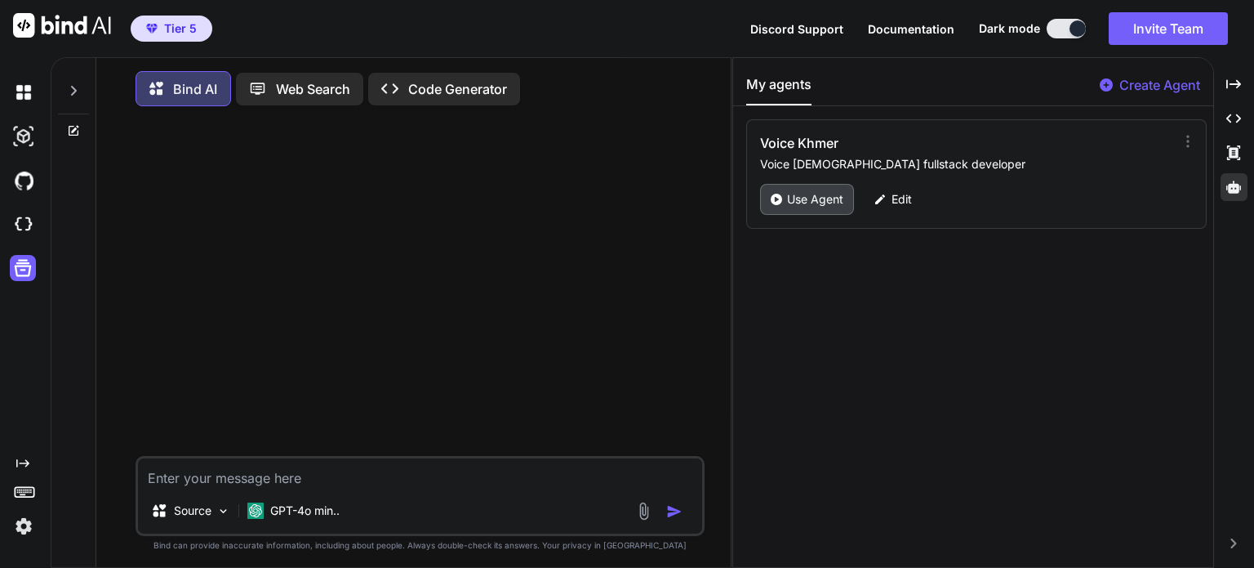
click at [809, 193] on p "Use Agent" at bounding box center [815, 199] width 56 height 16
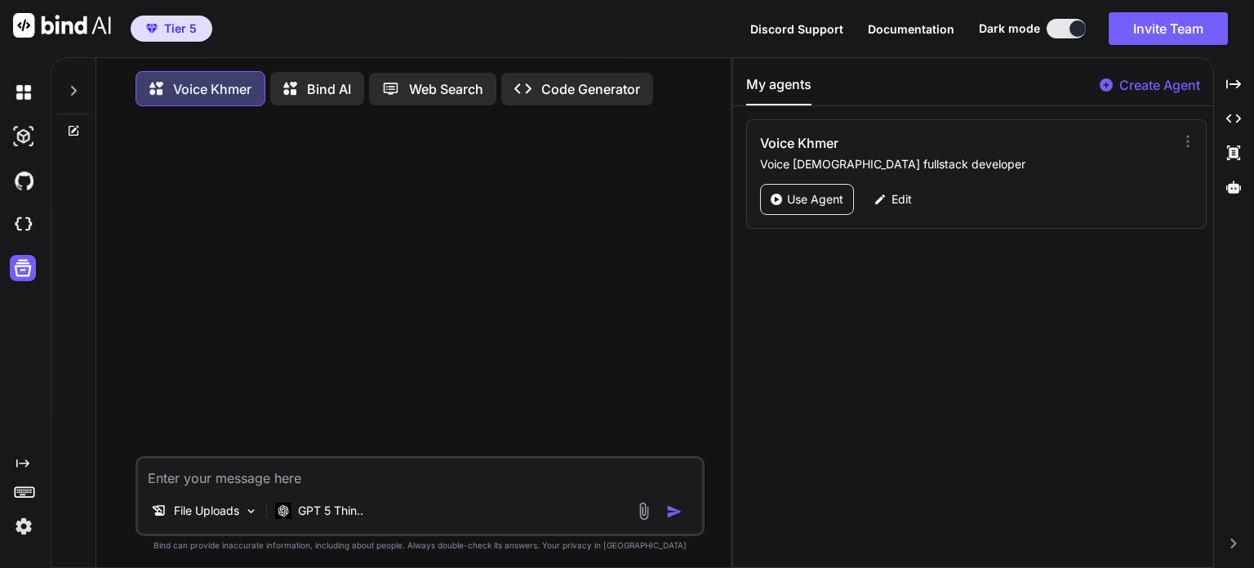
click at [193, 93] on p "Voice Khmer" at bounding box center [212, 89] width 78 height 20
click at [635, 515] on img at bounding box center [644, 510] width 19 height 19
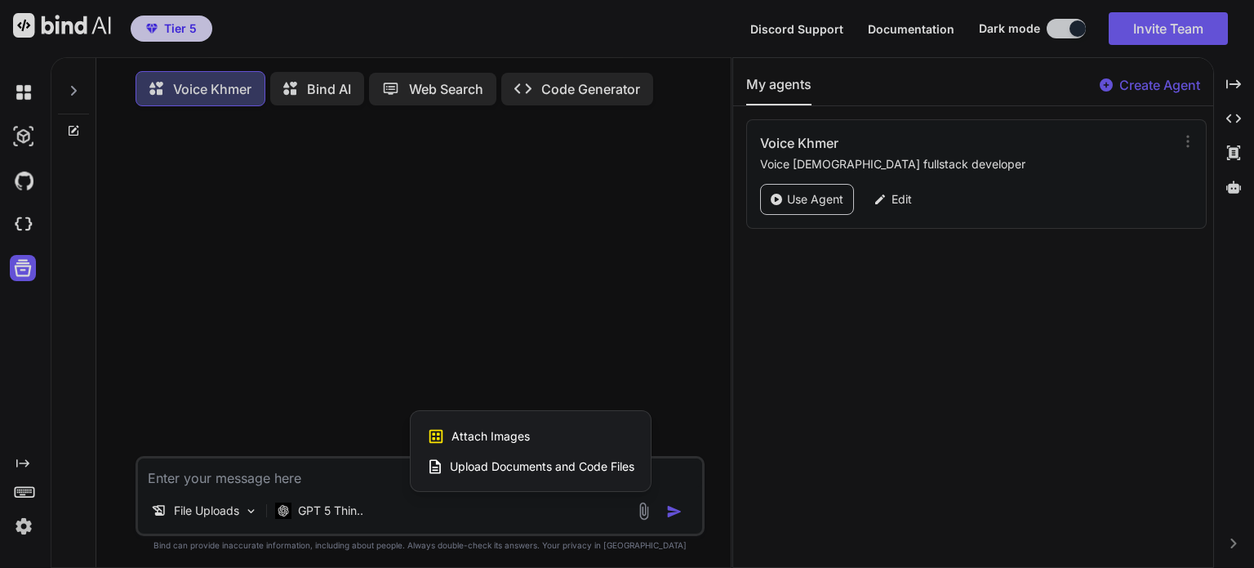
click at [598, 474] on span "Upload Documents and Code Files" at bounding box center [542, 466] width 185 height 16
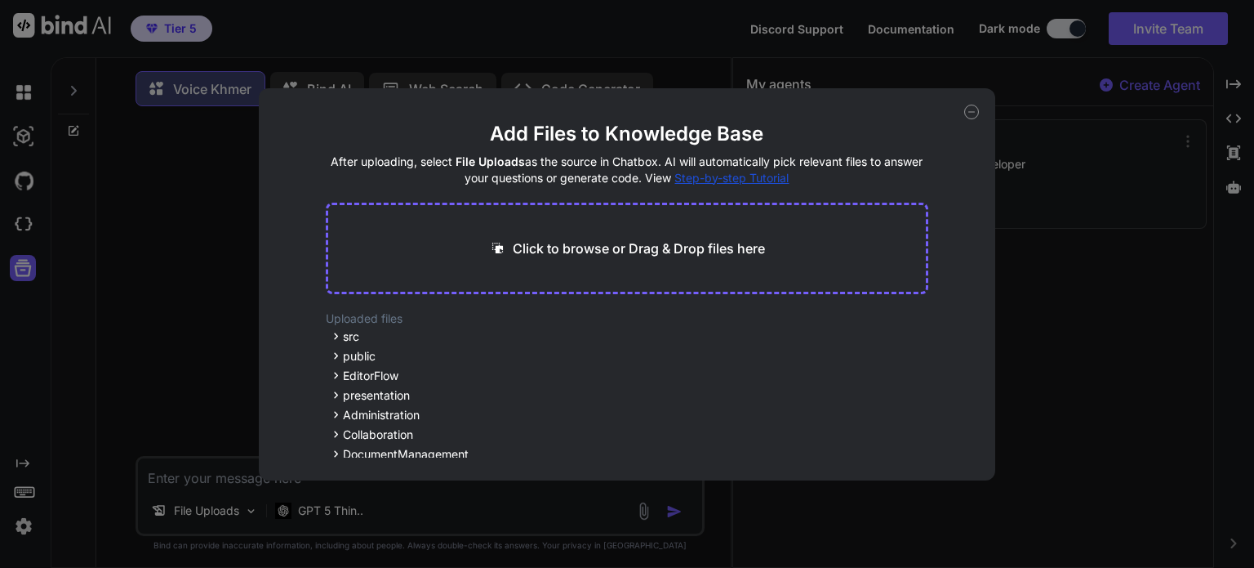
click at [614, 245] on p "Click to browse or Drag & Drop files here" at bounding box center [639, 248] width 252 height 20
click at [973, 113] on icon at bounding box center [971, 112] width 15 height 15
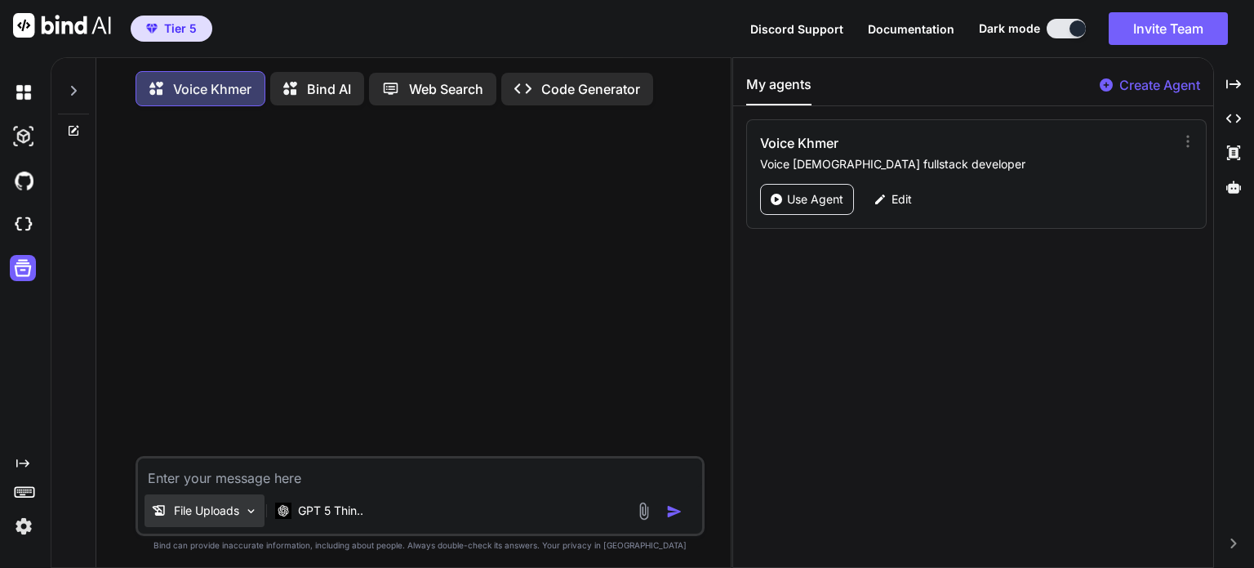
click at [209, 512] on p "File Uploads" at bounding box center [206, 510] width 65 height 16
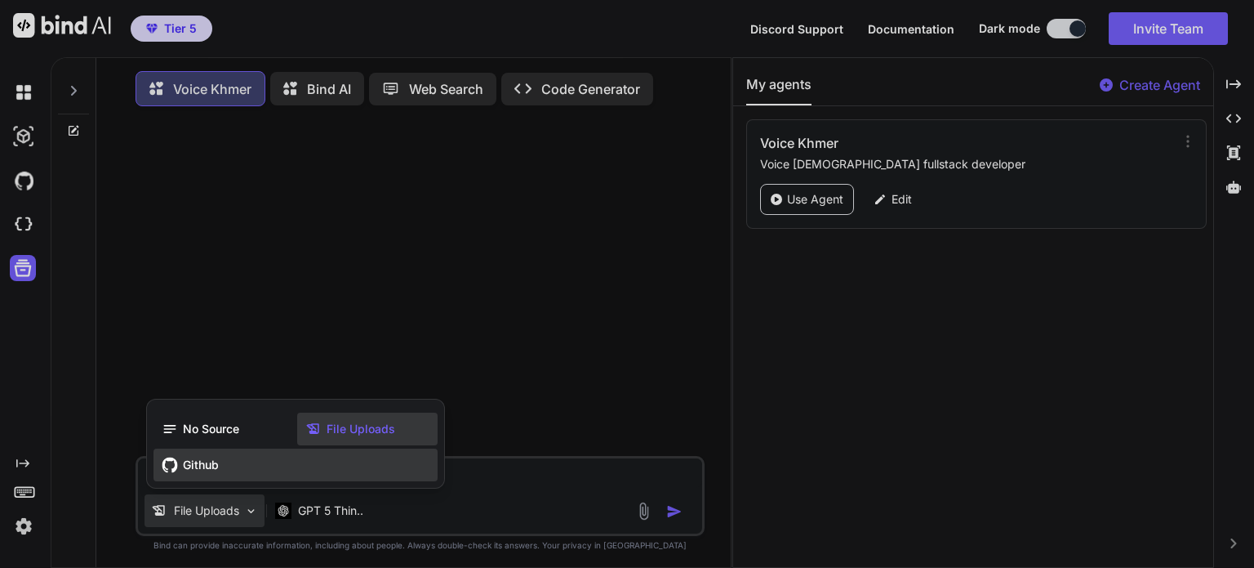
click at [222, 465] on div "Github" at bounding box center [296, 464] width 284 height 33
type textarea "x"
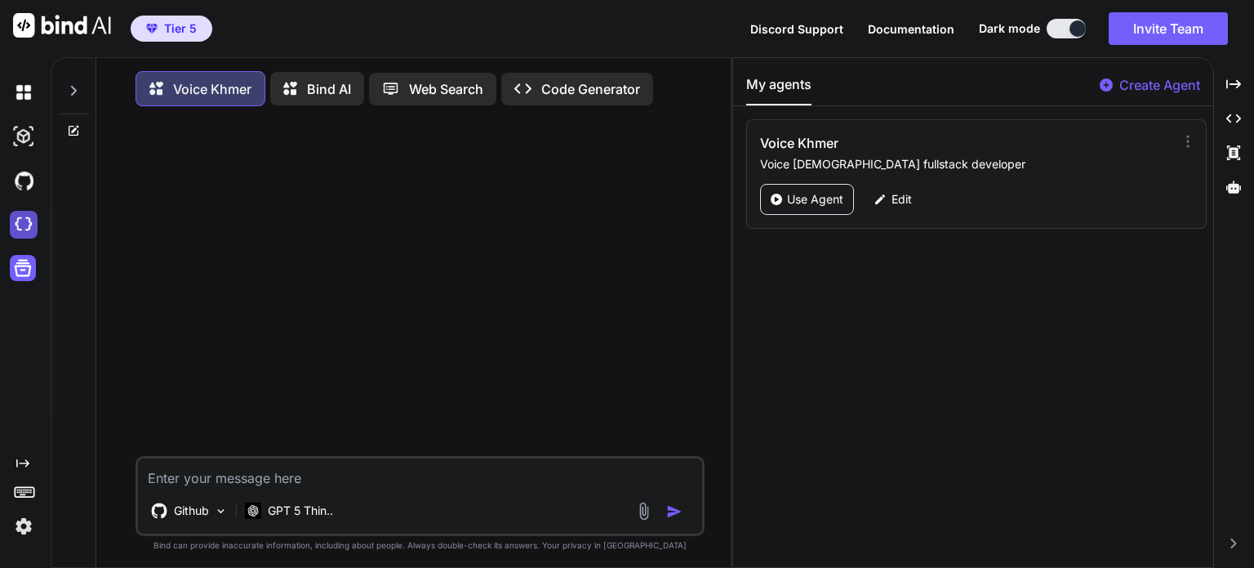
click at [24, 220] on img at bounding box center [24, 225] width 28 height 28
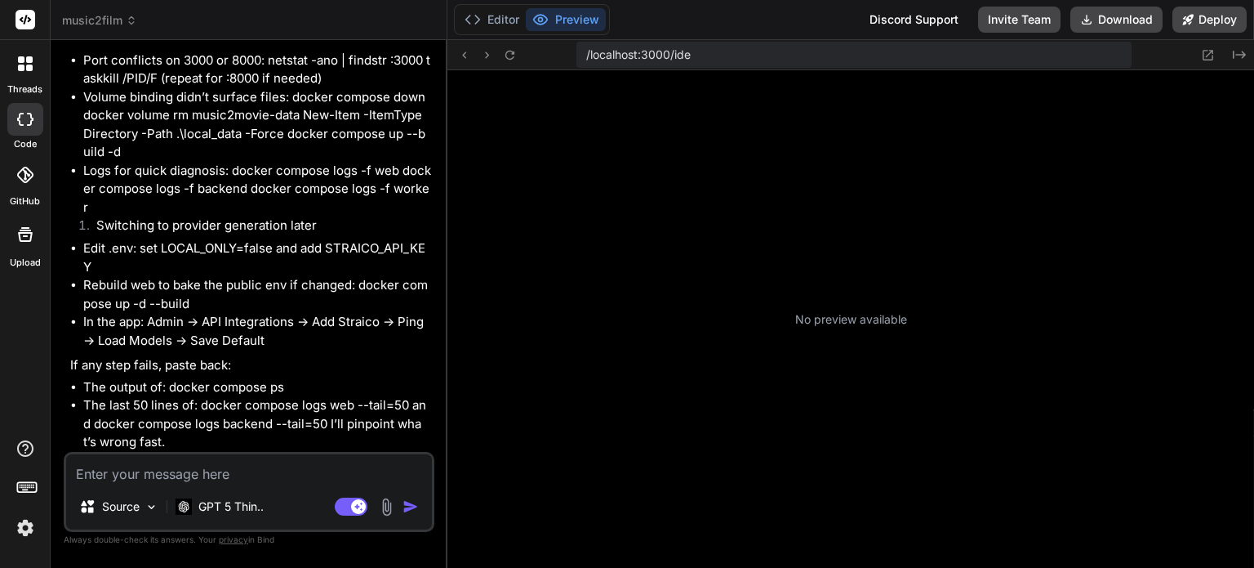
scroll to position [266, 0]
type textarea "x"
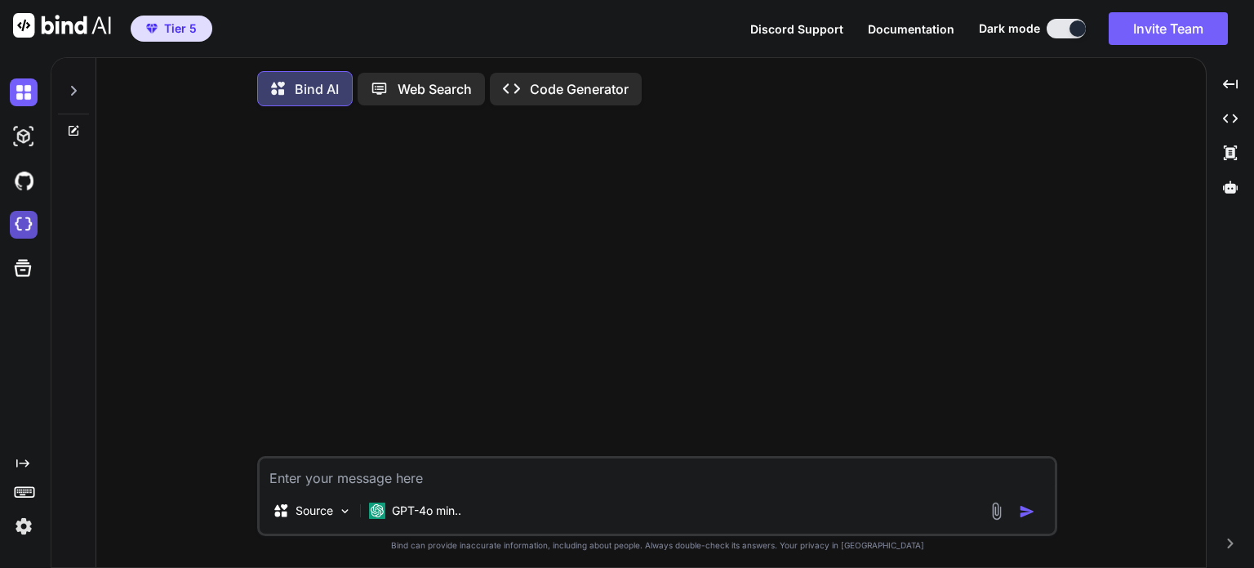
click at [19, 225] on img at bounding box center [24, 225] width 28 height 28
type textarea "x"
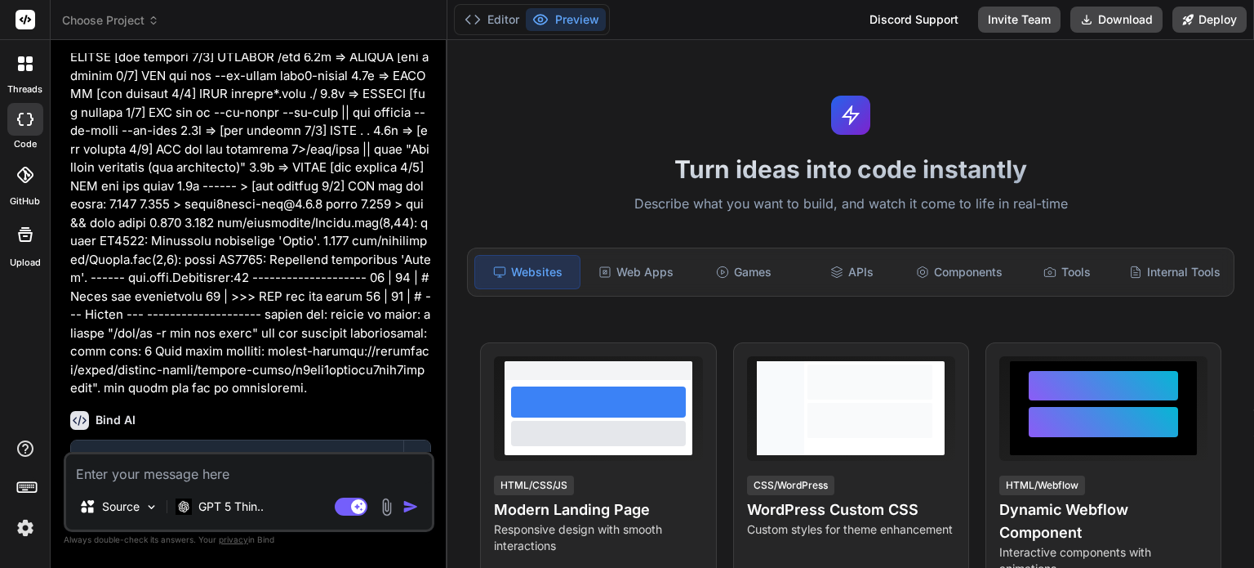
scroll to position [2888, 0]
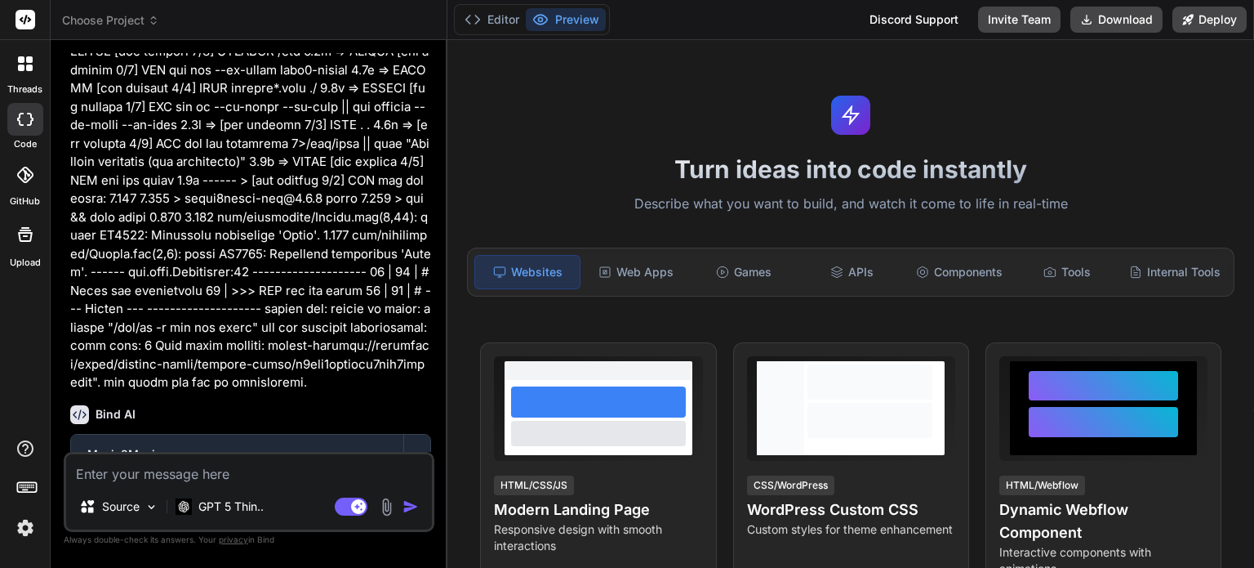
click at [149, 22] on icon at bounding box center [153, 20] width 11 height 11
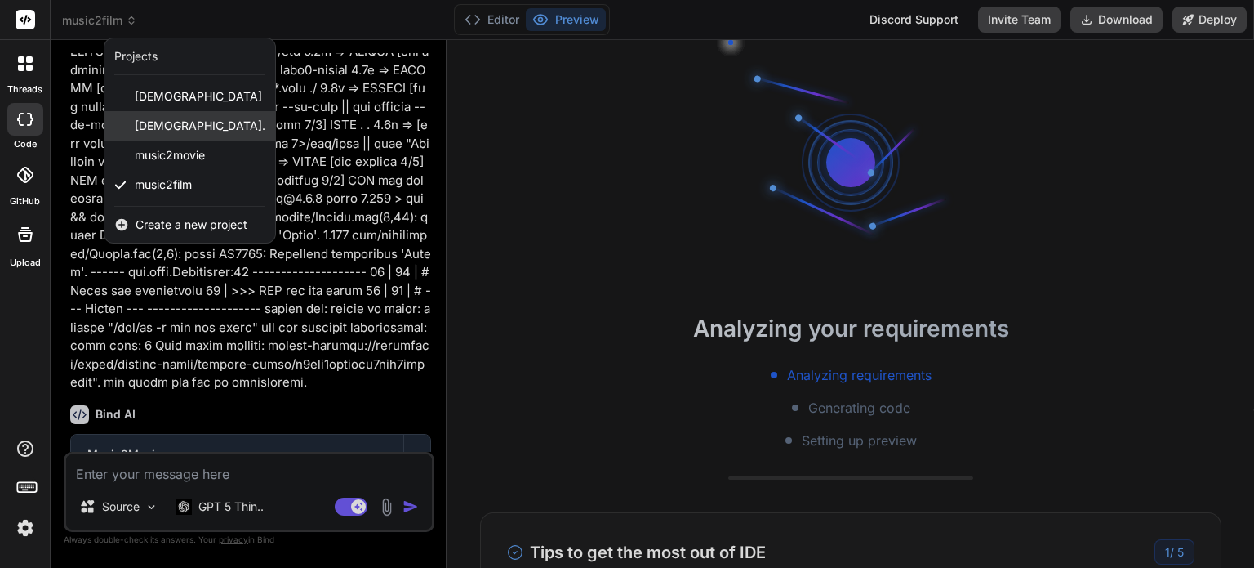
scroll to position [31, 0]
click at [252, 127] on span "khmerai_writing_assistant." at bounding box center [200, 126] width 131 height 16
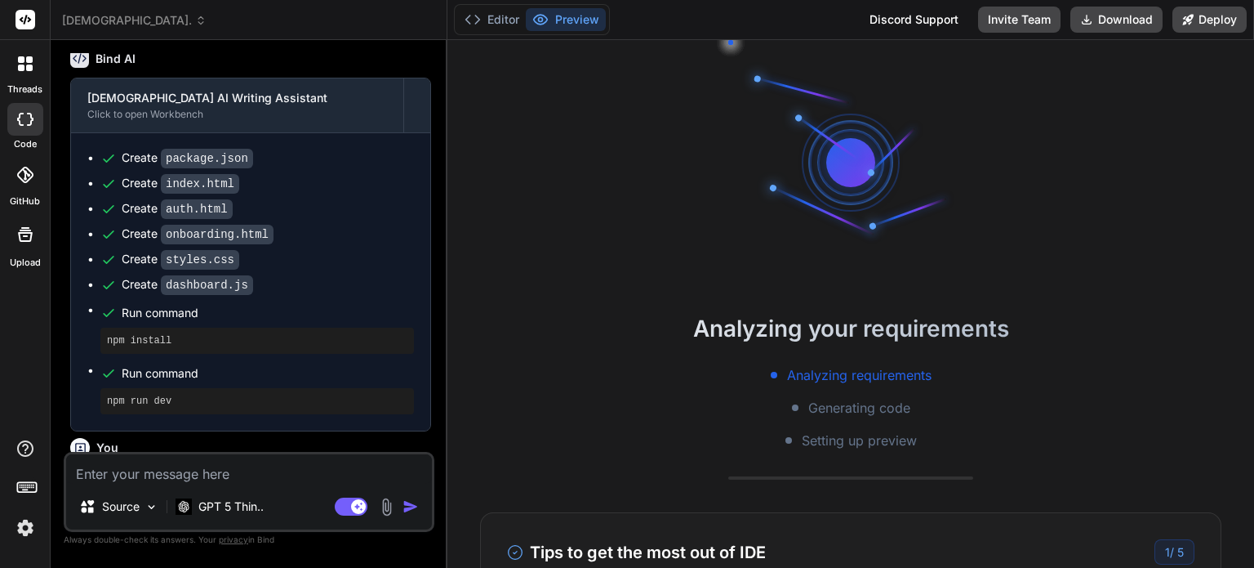
scroll to position [810, 0]
type textarea "x"
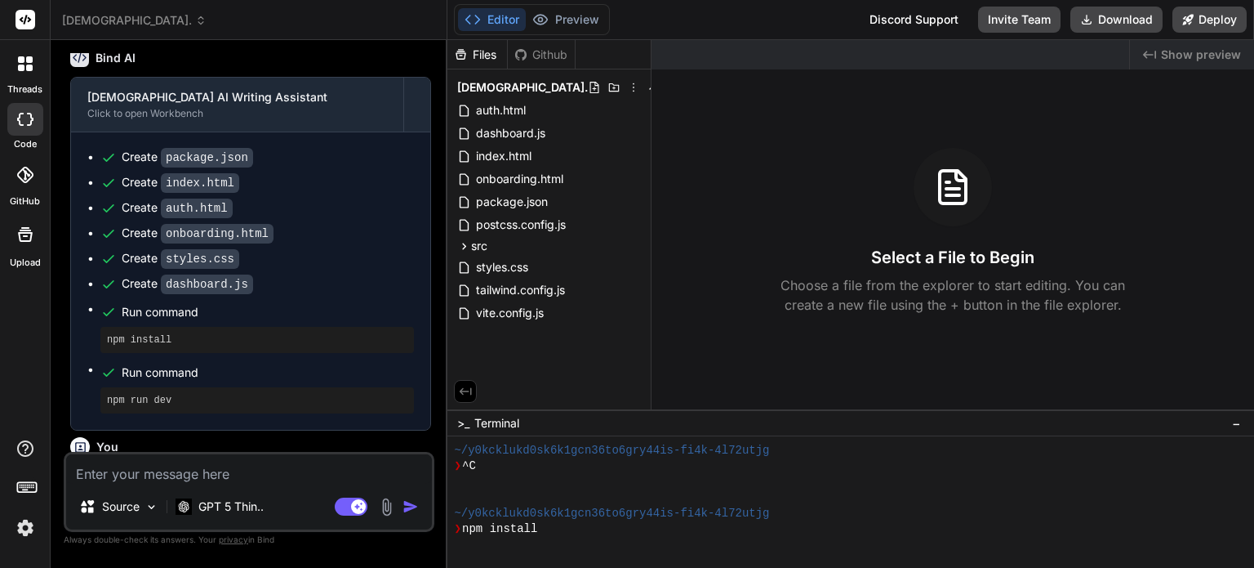
scroll to position [266, 0]
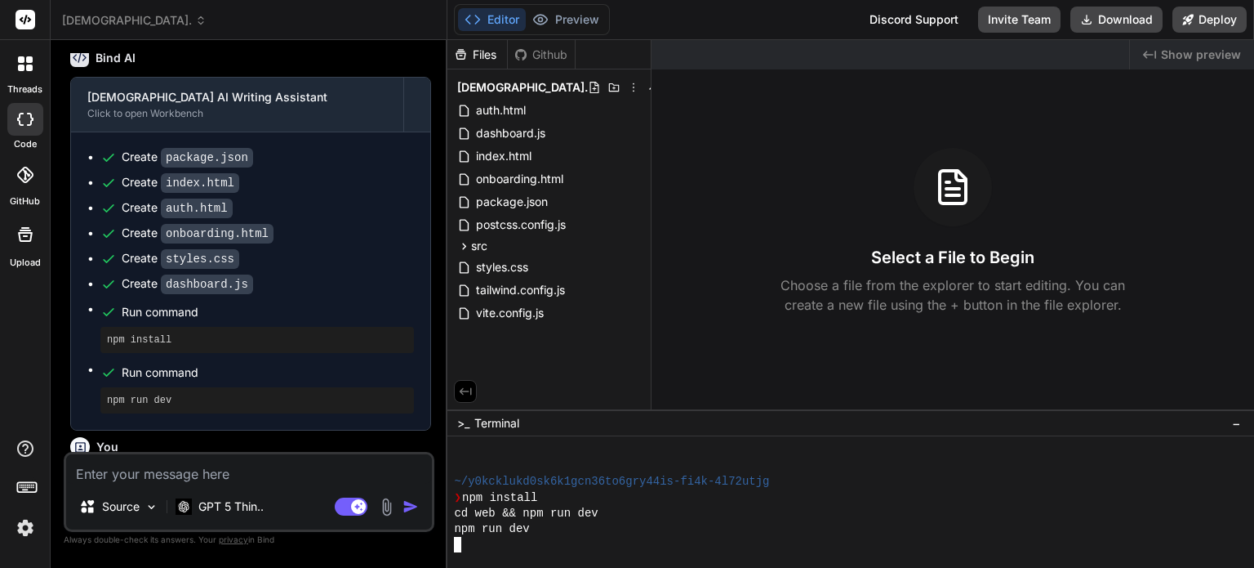
drag, startPoint x: 526, startPoint y: 541, endPoint x: 545, endPoint y: 532, distance: 21.2
click at [528, 541] on div at bounding box center [841, 545] width 775 height 16
click at [546, 528] on div "npm run dev" at bounding box center [841, 529] width 775 height 16
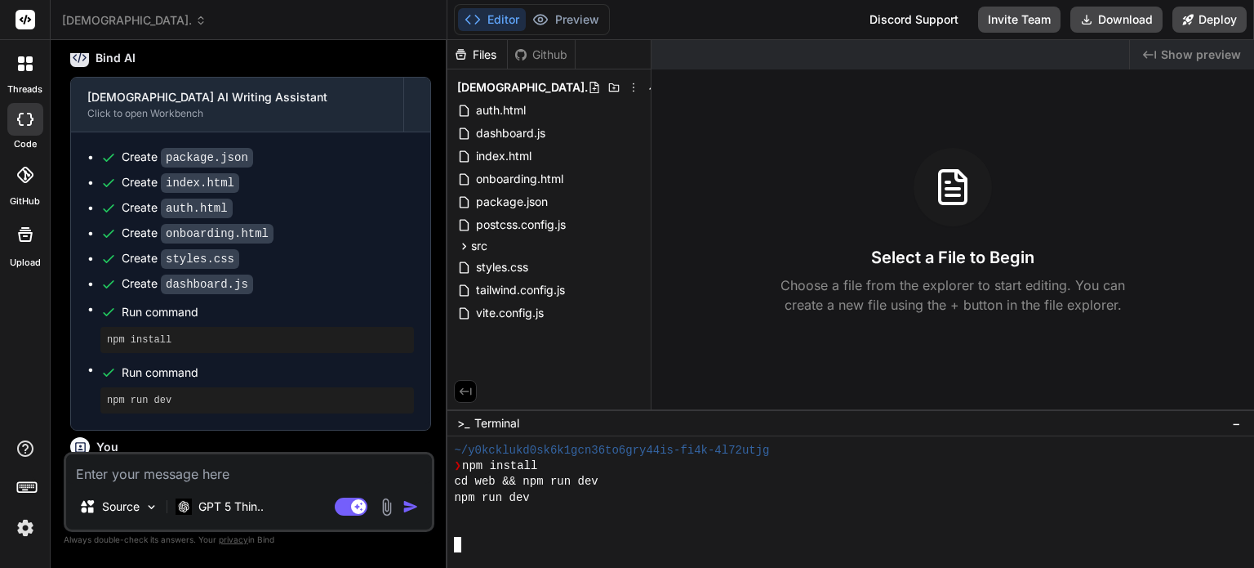
scroll to position [297, 0]
click at [544, 49] on div "Github" at bounding box center [541, 55] width 67 height 16
click at [479, 53] on div "Files" at bounding box center [478, 55] width 60 height 16
click at [207, 16] on icon at bounding box center [200, 20] width 11 height 11
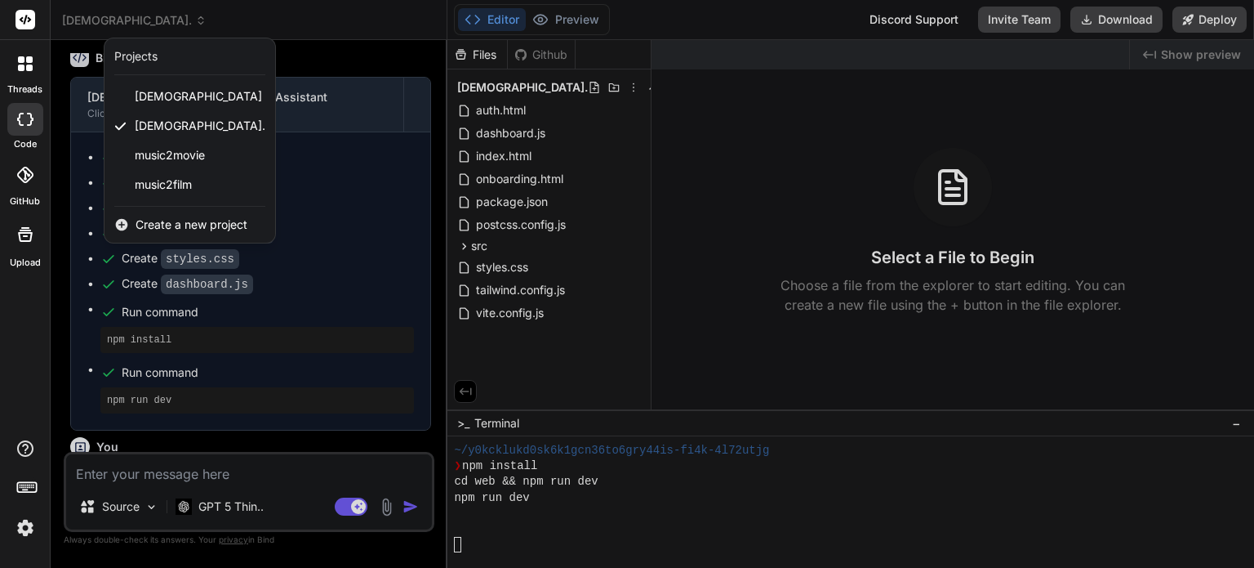
click at [217, 225] on span "Create a new project" at bounding box center [192, 224] width 112 height 16
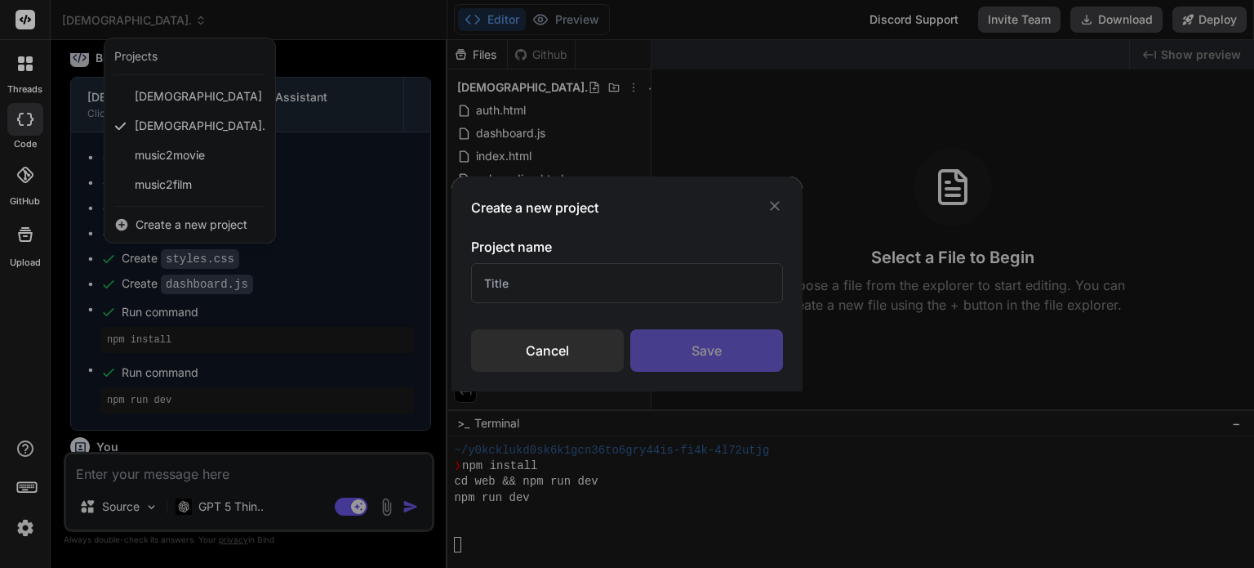
click at [584, 274] on input "text" at bounding box center [627, 283] width 312 height 40
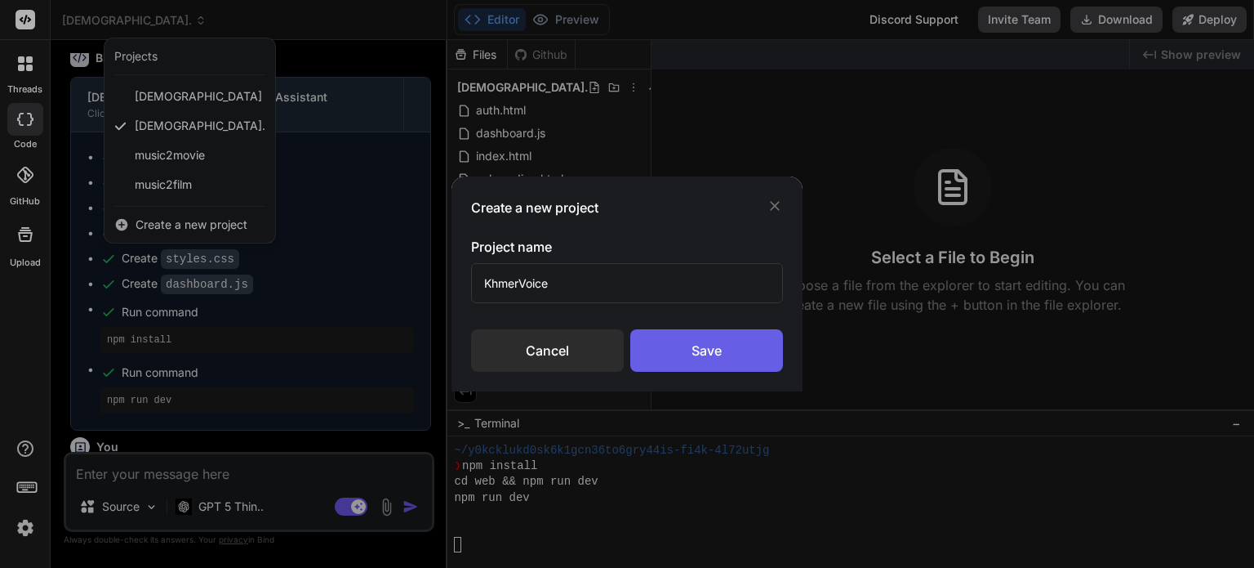
type input "KhmerVoice"
click at [702, 351] on div "Save" at bounding box center [706, 350] width 153 height 42
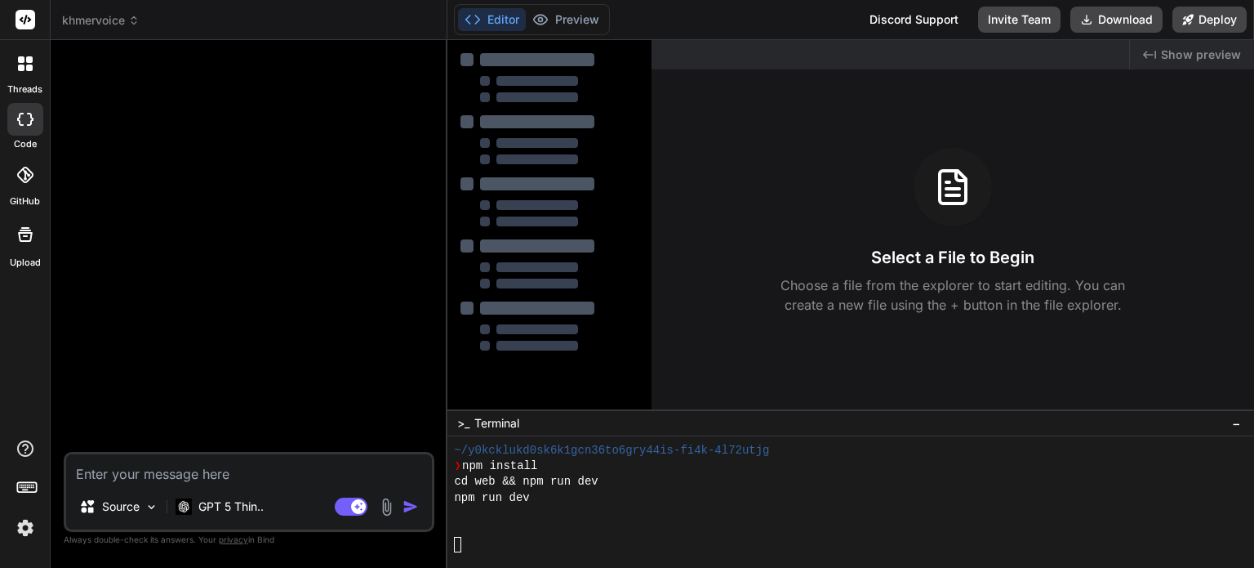
scroll to position [0, 0]
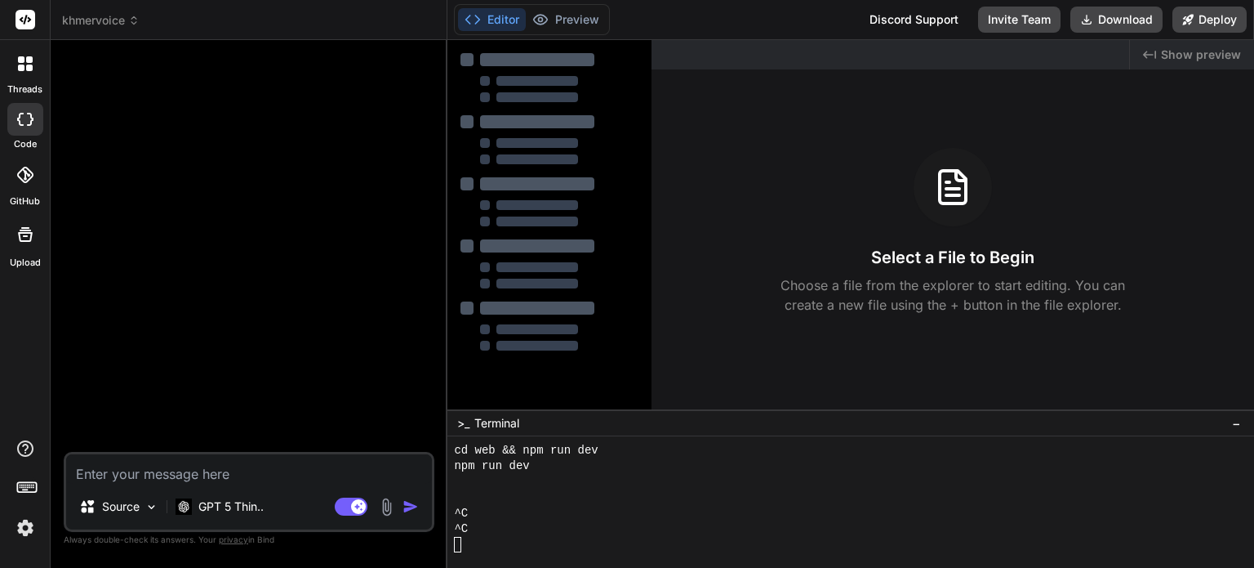
click at [388, 504] on img at bounding box center [386, 506] width 19 height 19
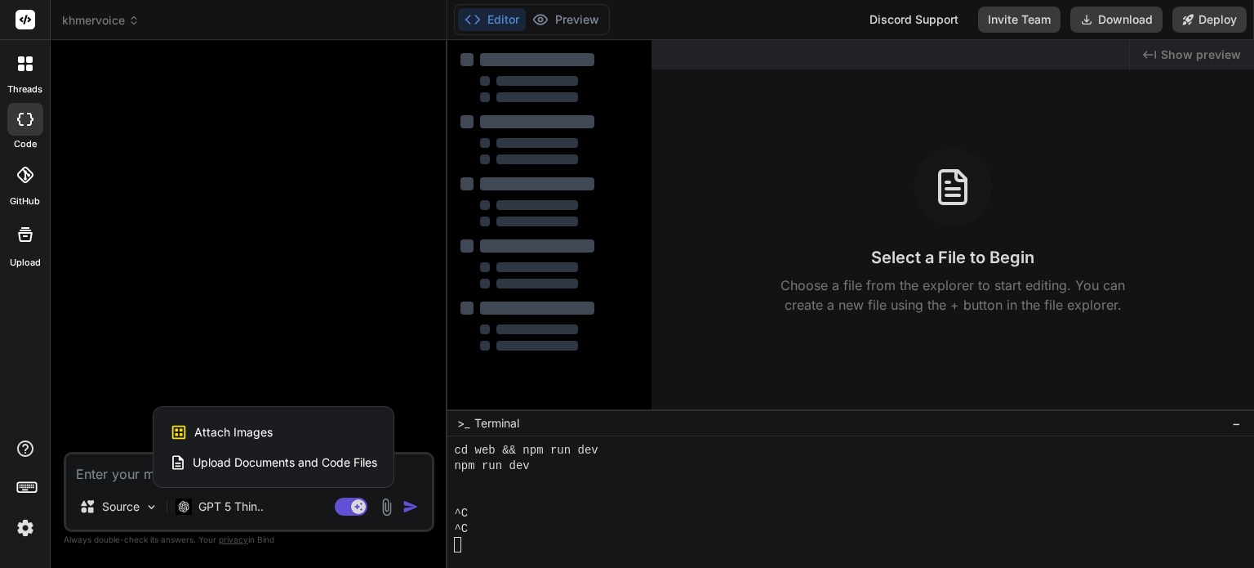
click at [351, 457] on span "Upload Documents and Code Files" at bounding box center [285, 462] width 185 height 16
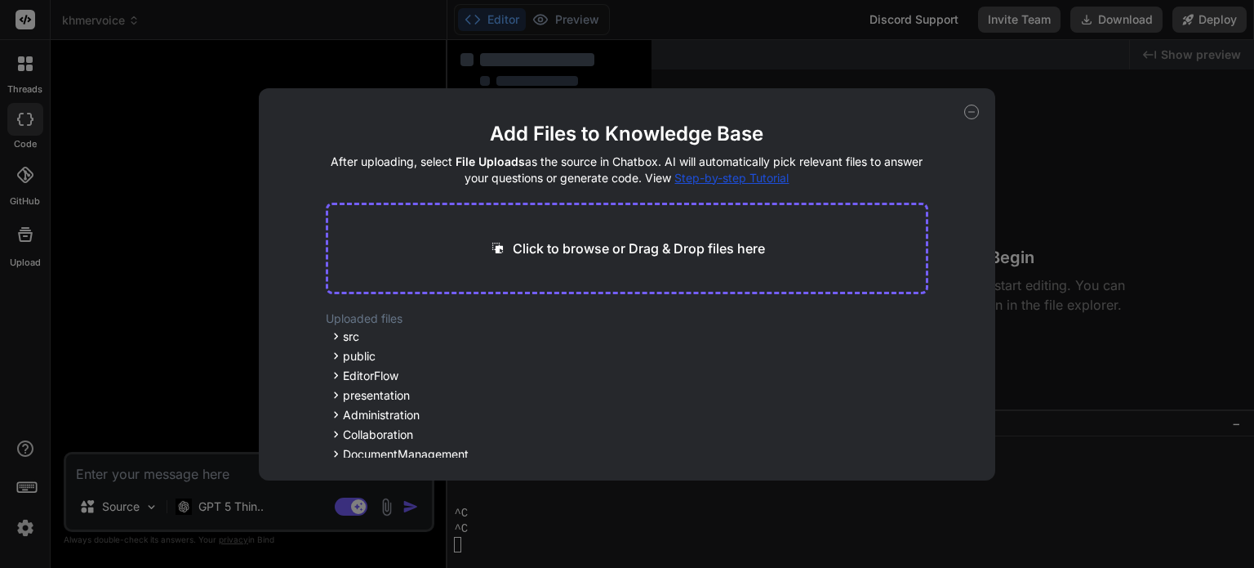
click at [961, 107] on div "Add Files to Knowledge Base After uploading, select File Uploads as the source …" at bounding box center [627, 284] width 737 height 392
click at [970, 110] on icon at bounding box center [971, 112] width 15 height 15
type textarea "x"
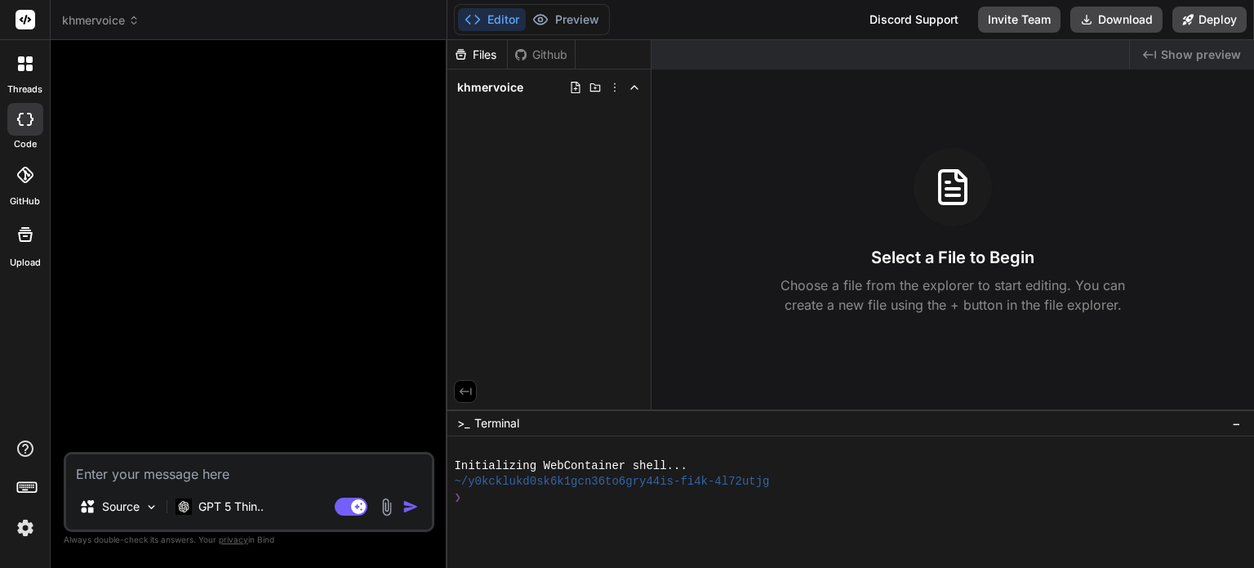
type textarea "x"
click at [480, 16] on icon at bounding box center [473, 19] width 16 height 16
click at [501, 85] on span "khmervoice" at bounding box center [490, 87] width 66 height 16
click at [634, 87] on icon at bounding box center [634, 87] width 13 height 13
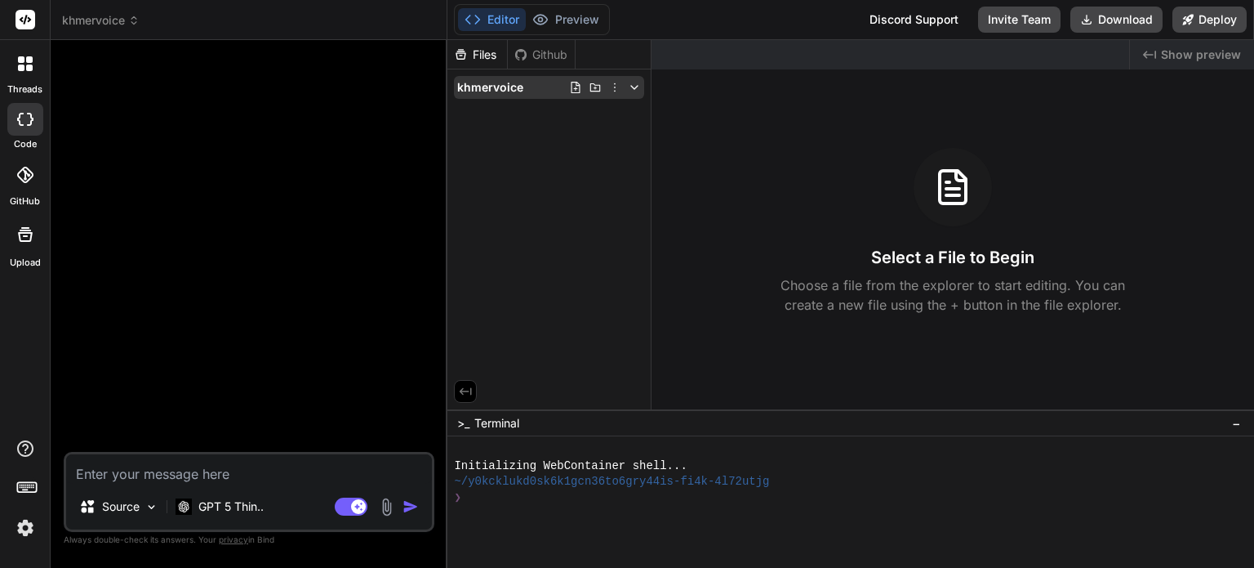
click at [506, 87] on span "khmervoice" at bounding box center [490, 87] width 66 height 16
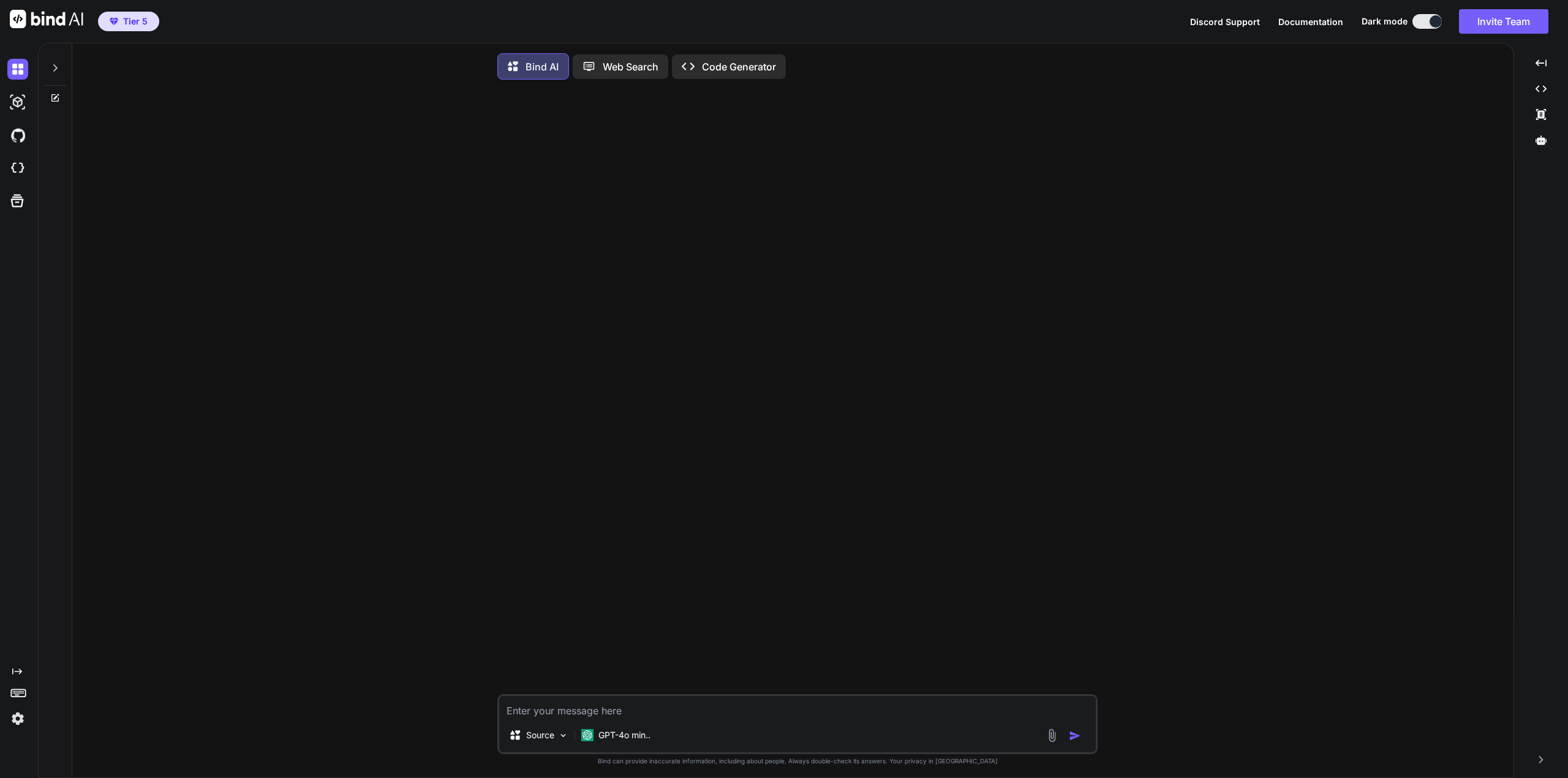
type textarea "x"
